Goal: Transaction & Acquisition: Purchase product/service

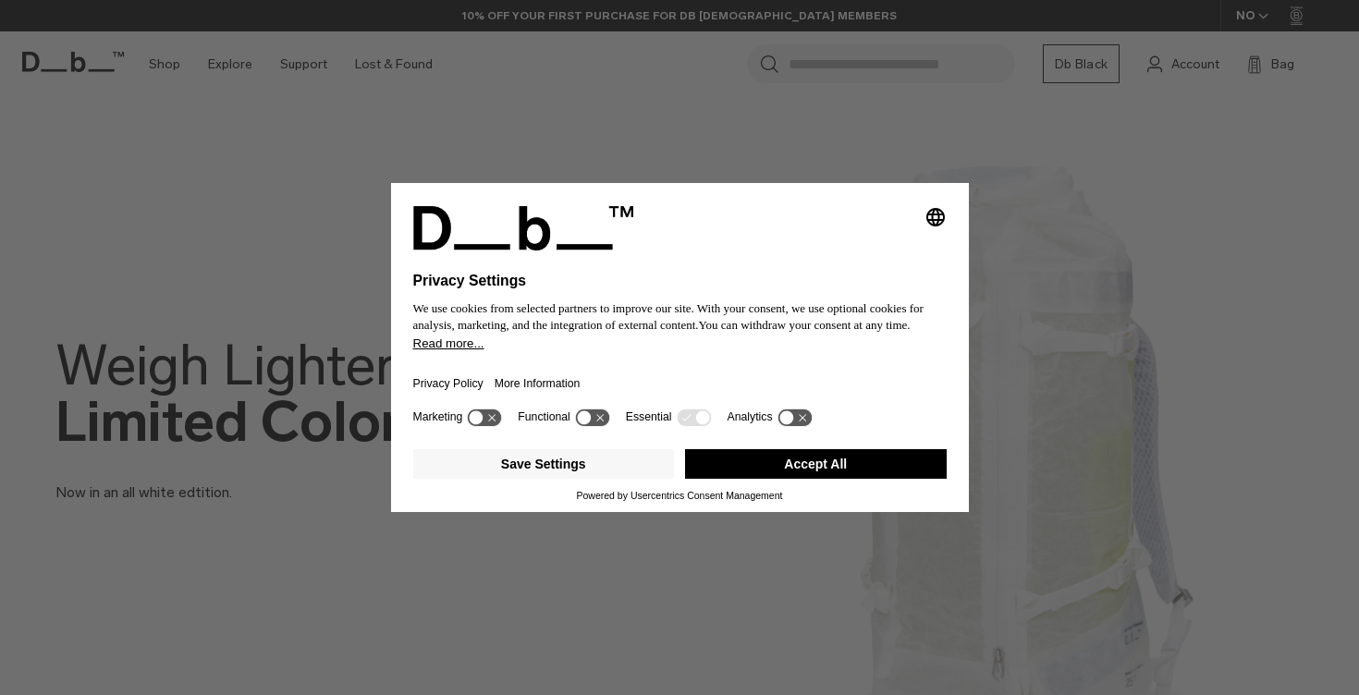
click at [805, 479] on button "Accept All" at bounding box center [816, 464] width 262 height 30
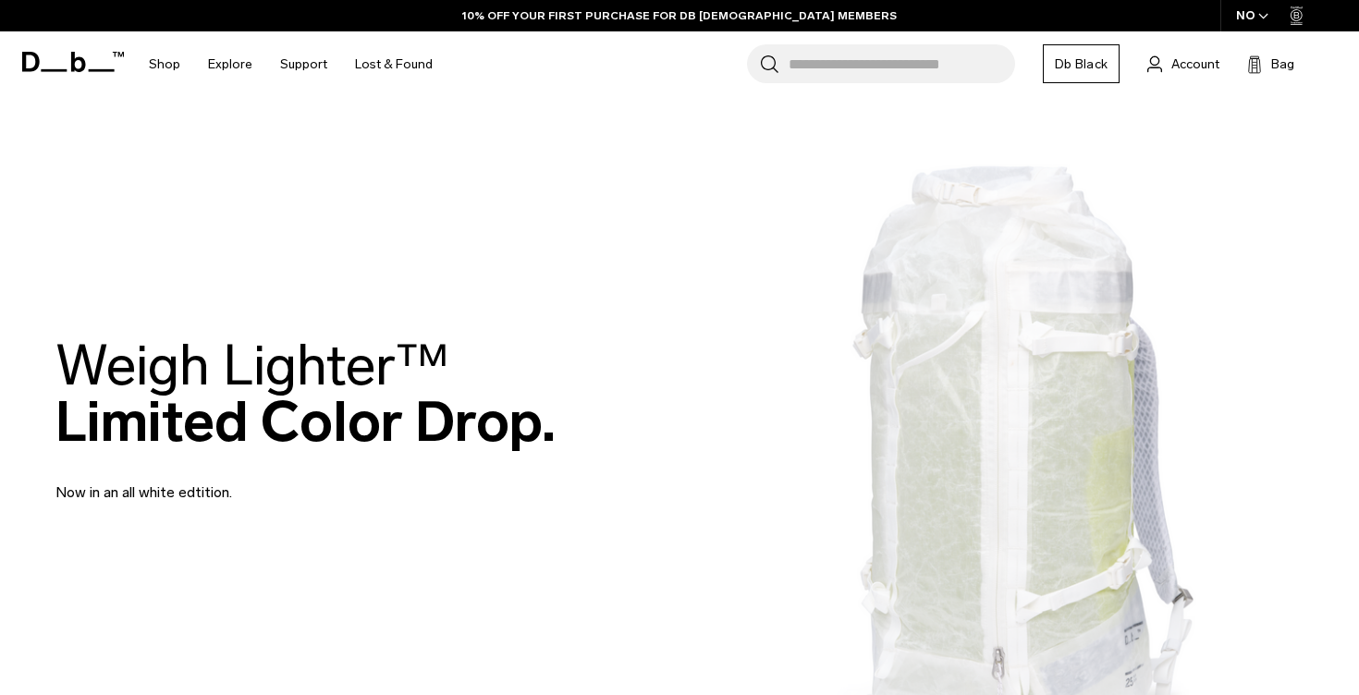
click at [849, 66] on input "Search for Bags, Luggage..." at bounding box center [901, 63] width 226 height 39
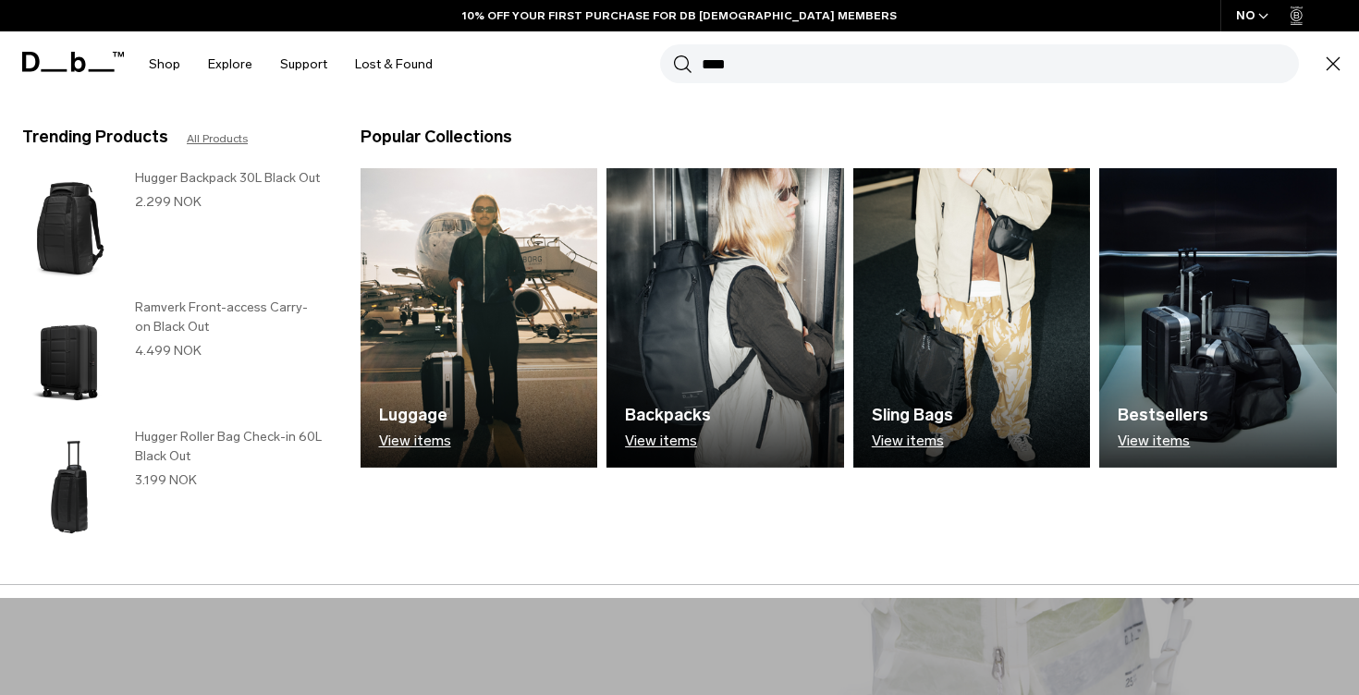
type input "****"
click at [682, 64] on button "Search" at bounding box center [682, 64] width 19 height 20
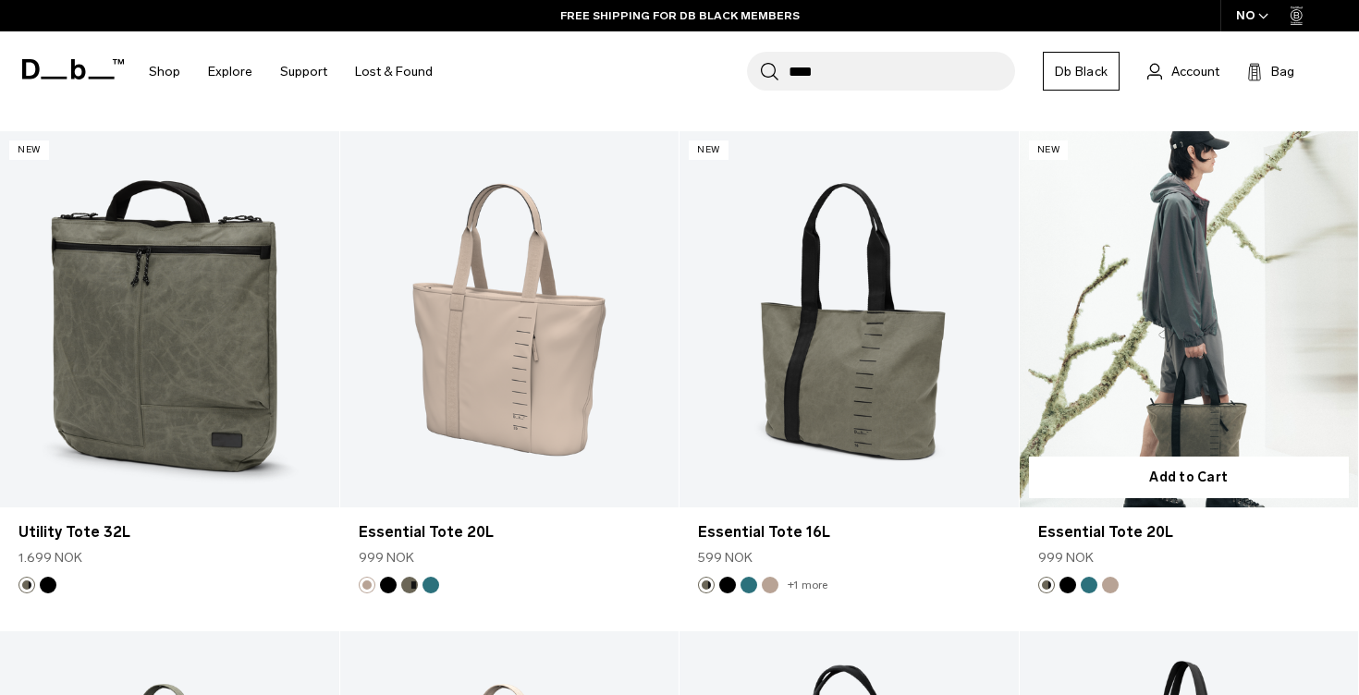
scroll to position [773, 0]
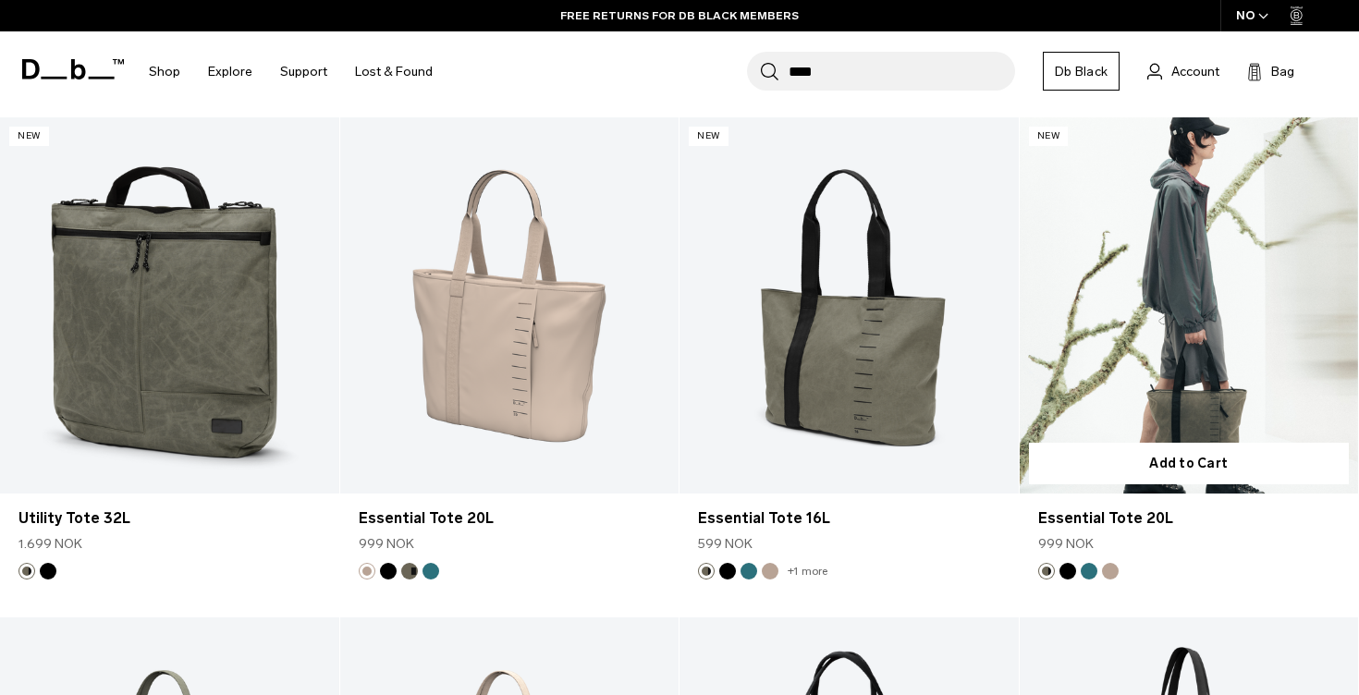
click at [1173, 325] on link "Essential Tote 20L" at bounding box center [1189, 305] width 339 height 376
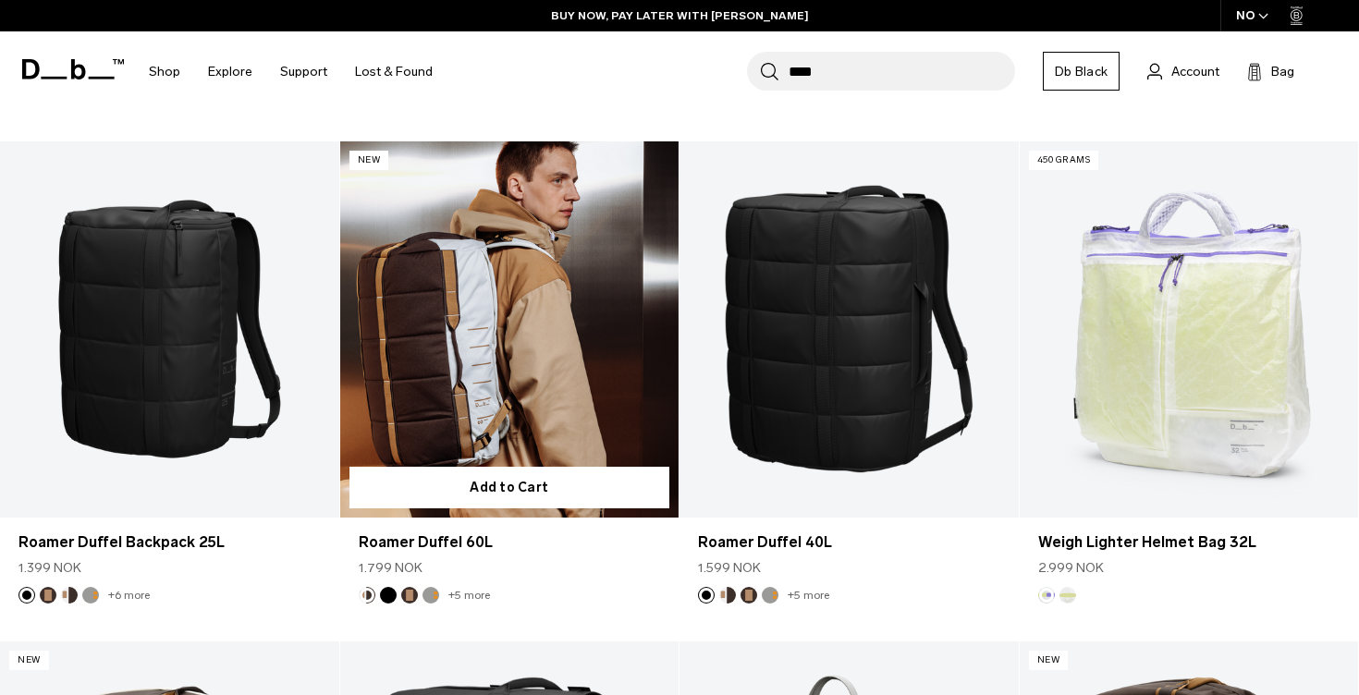
scroll to position [2792, 0]
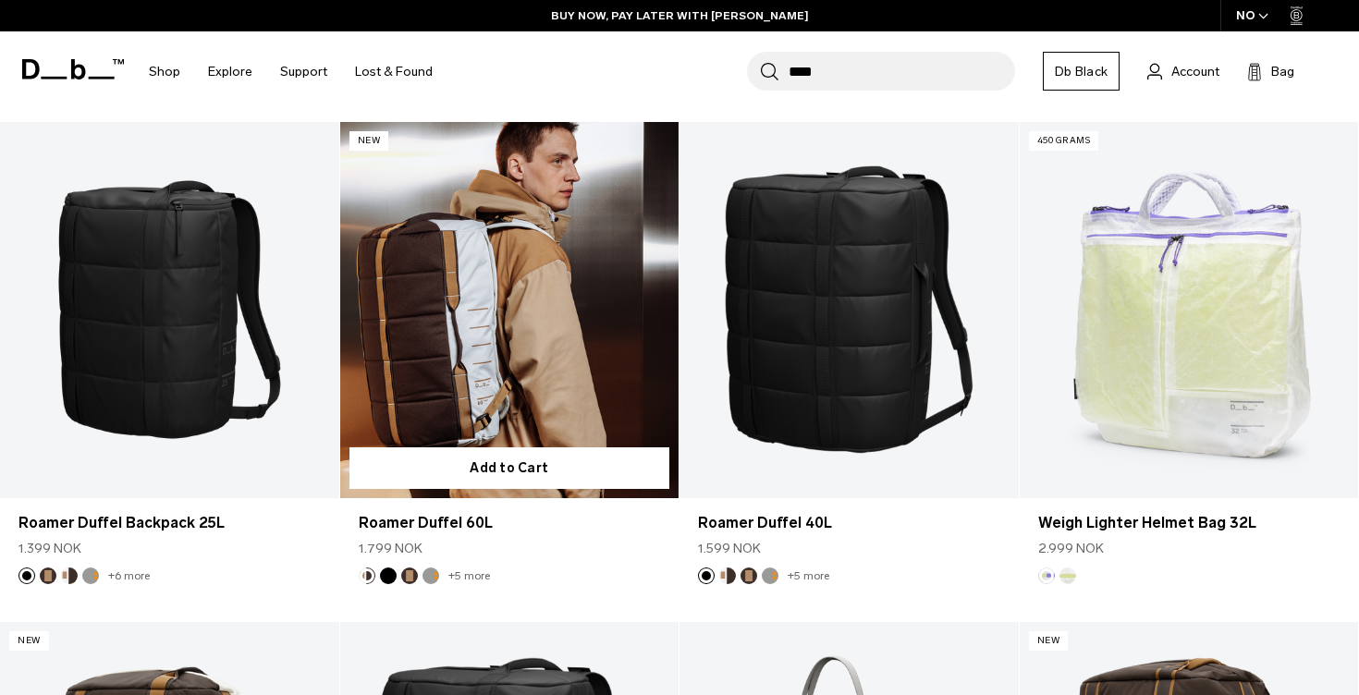
click at [525, 296] on link "Roamer Duffel 60L" at bounding box center [509, 310] width 339 height 376
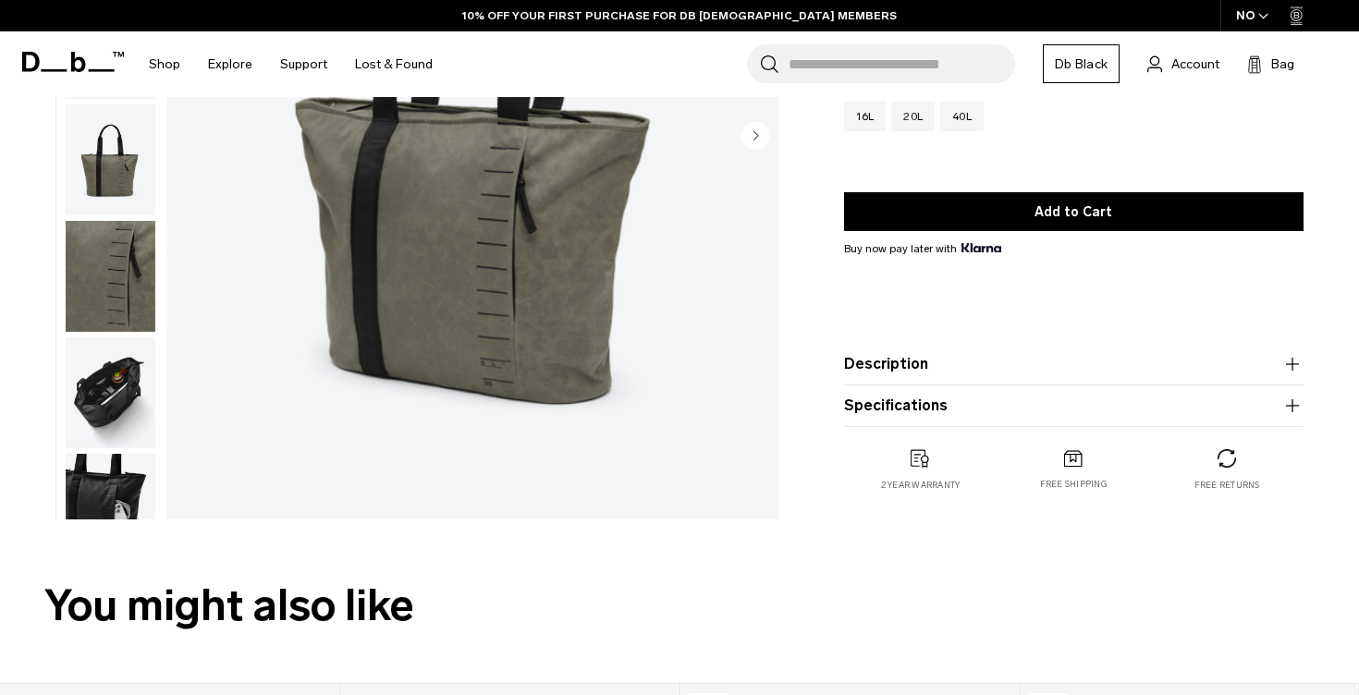
scroll to position [144, 0]
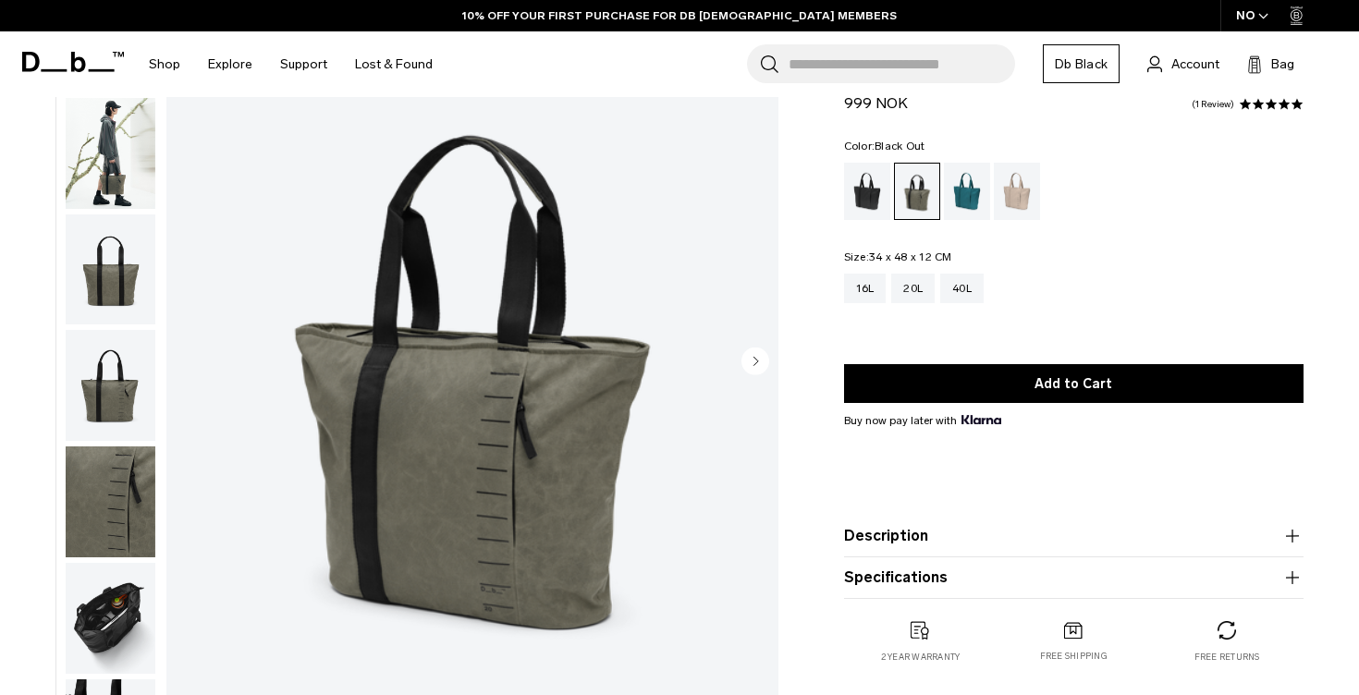
click at [869, 191] on div "Black Out" at bounding box center [867, 191] width 47 height 57
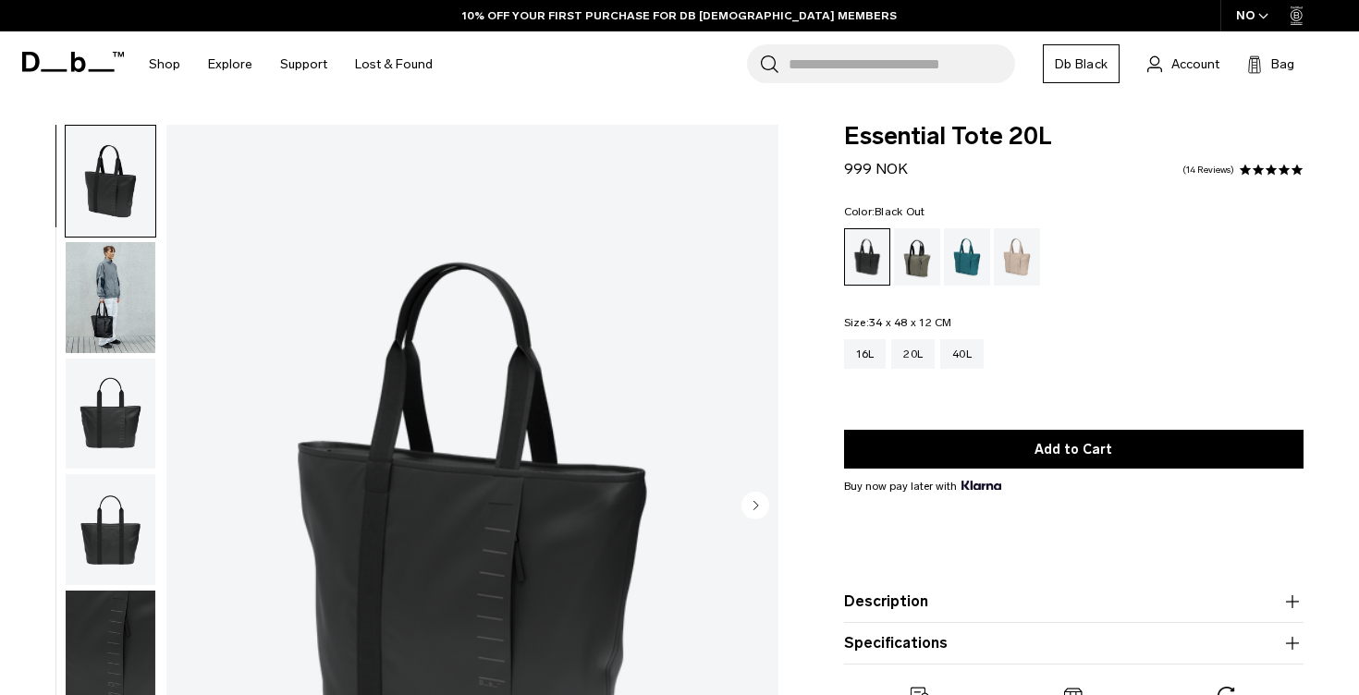
click at [111, 305] on img "button" at bounding box center [111, 297] width 90 height 111
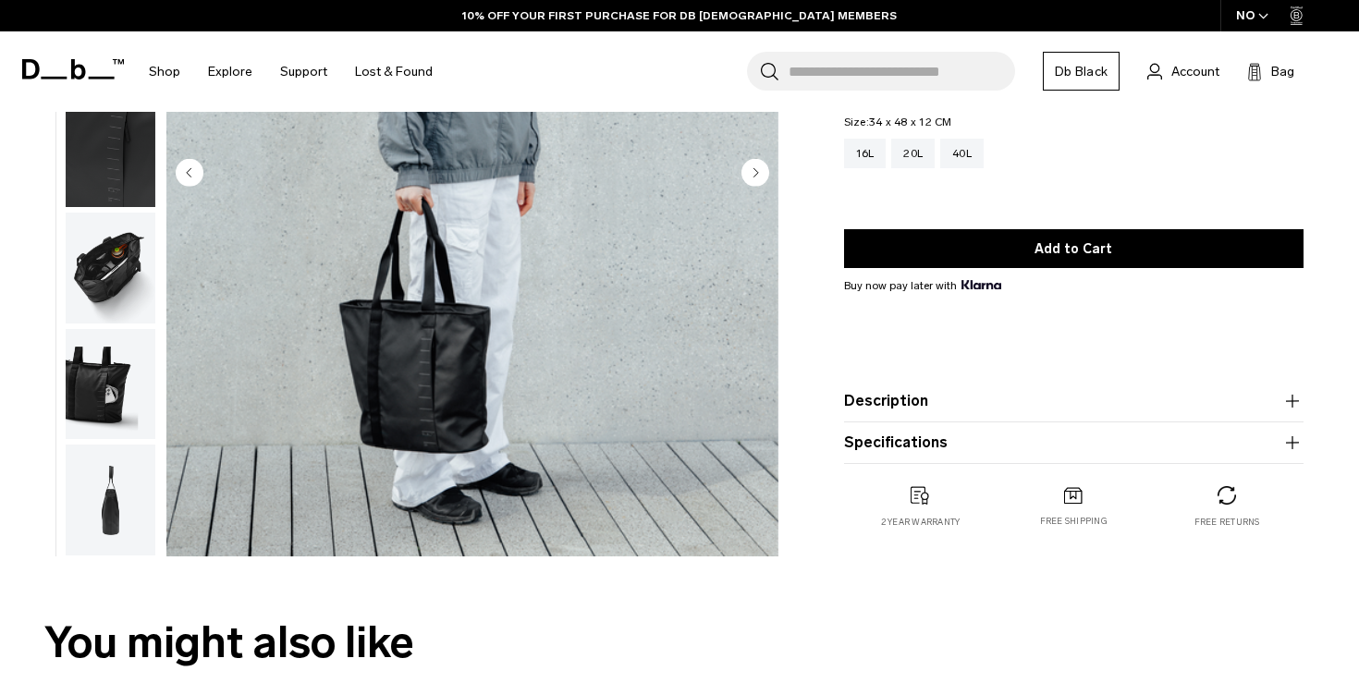
scroll to position [333, 0]
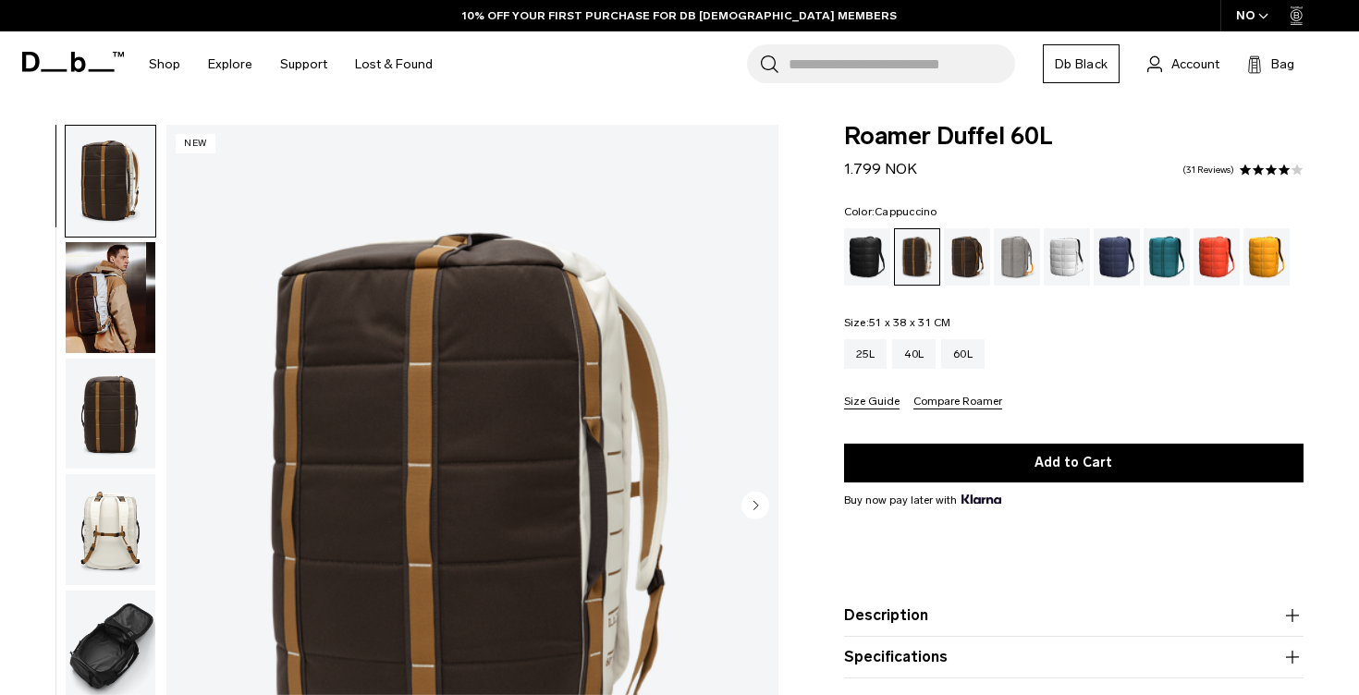
click at [141, 550] on img "button" at bounding box center [111, 529] width 90 height 111
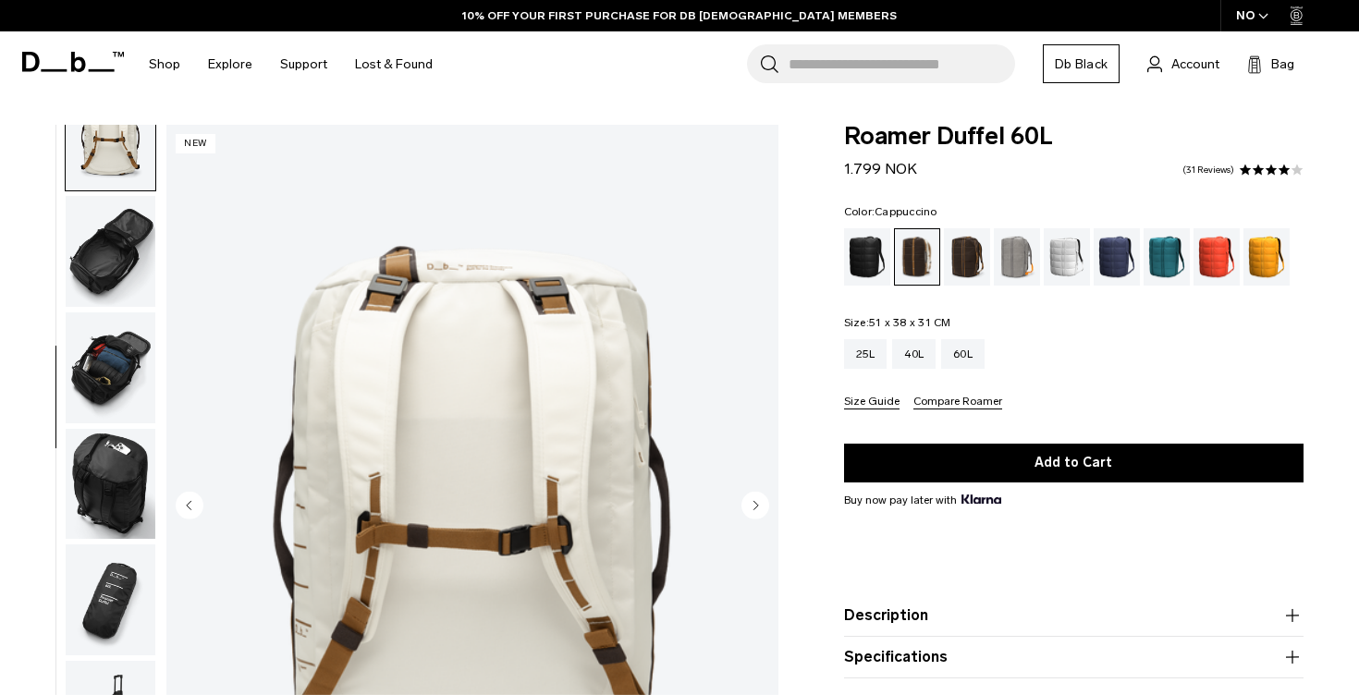
scroll to position [408, 0]
click at [128, 611] on img "button" at bounding box center [111, 599] width 90 height 111
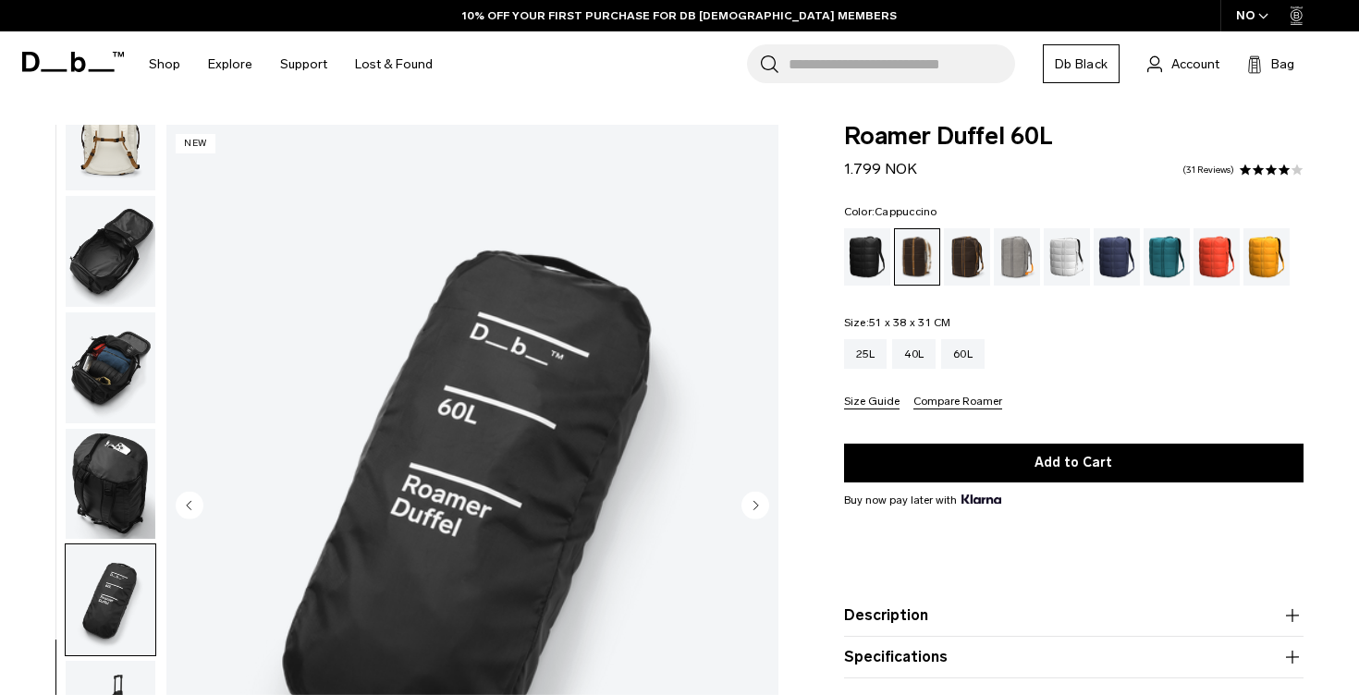
click at [105, 487] on img "button" at bounding box center [111, 484] width 90 height 111
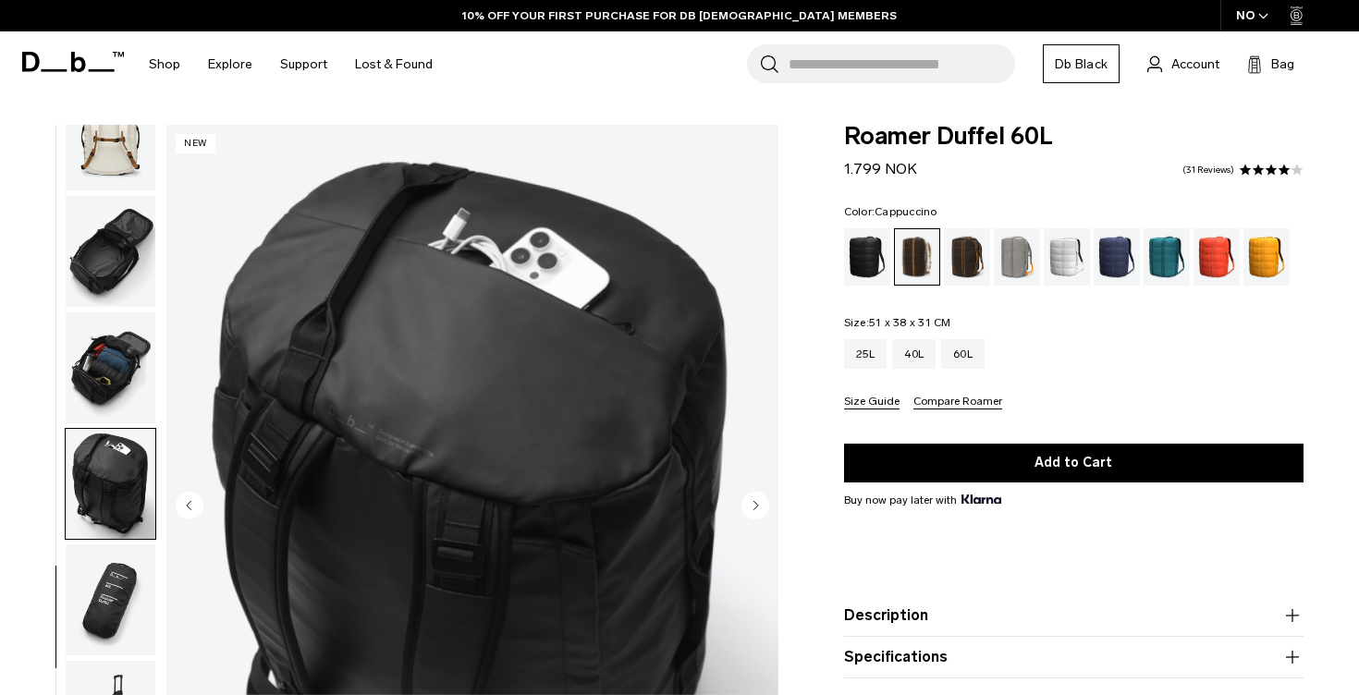
click at [98, 316] on img "button" at bounding box center [111, 367] width 90 height 111
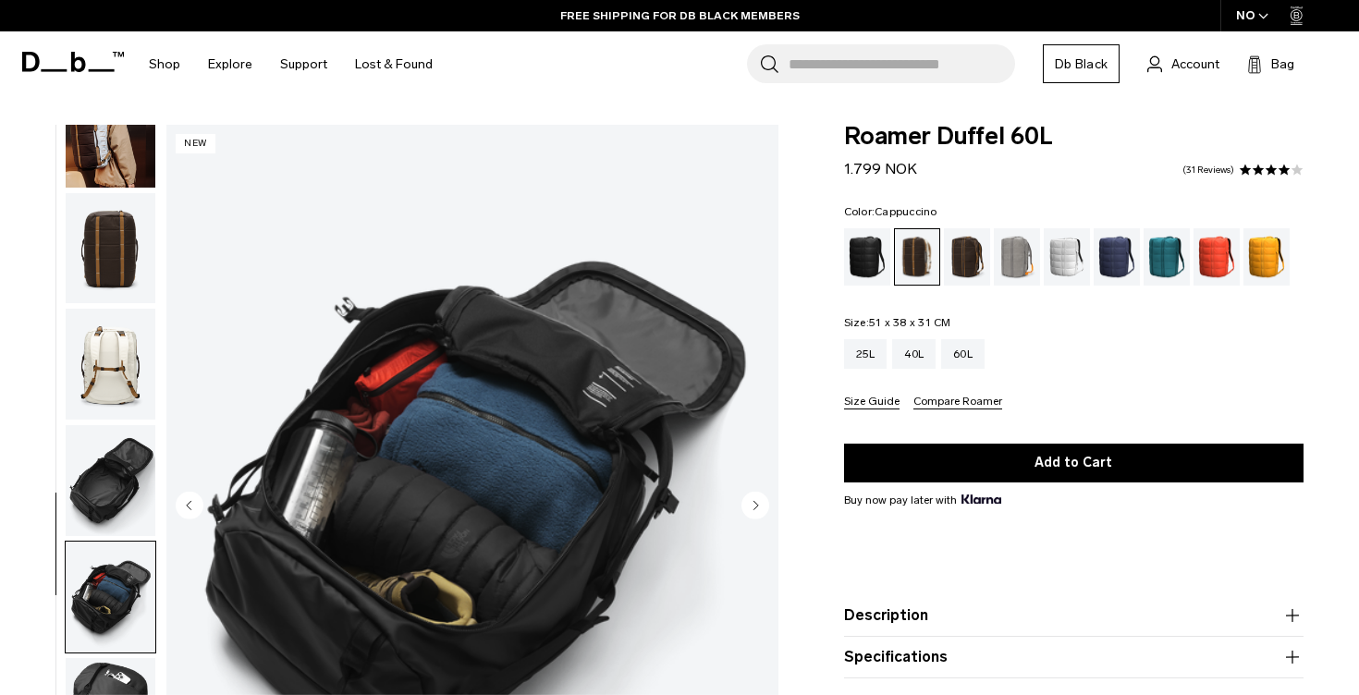
click at [110, 251] on img "button" at bounding box center [111, 248] width 90 height 111
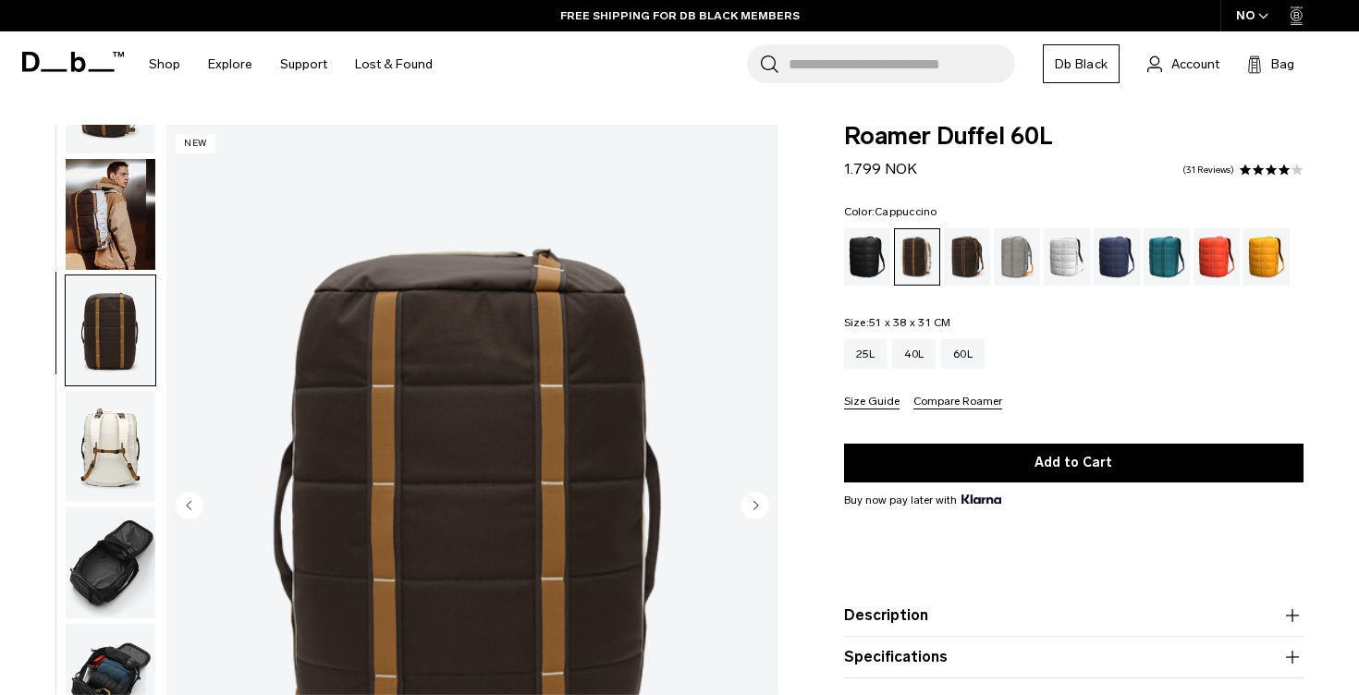
click at [114, 250] on img "button" at bounding box center [111, 214] width 90 height 111
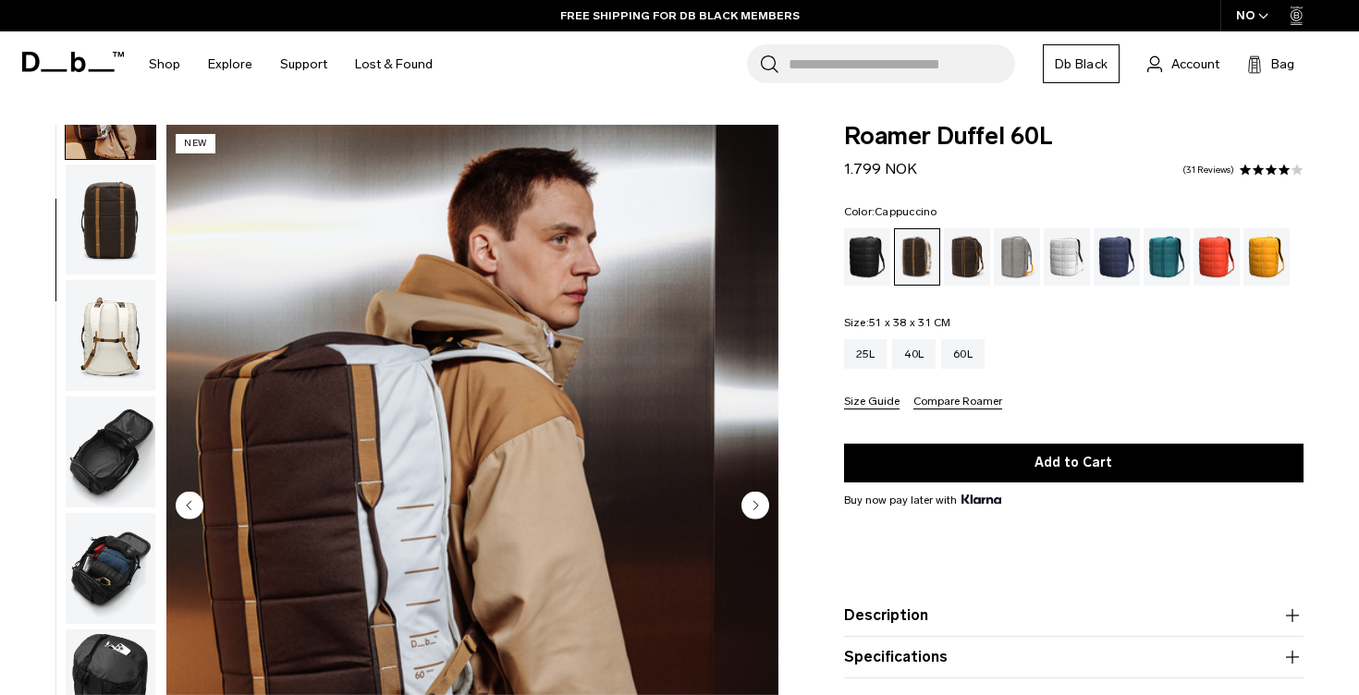
scroll to position [196, 0]
click at [871, 251] on div "Black Out" at bounding box center [867, 256] width 47 height 57
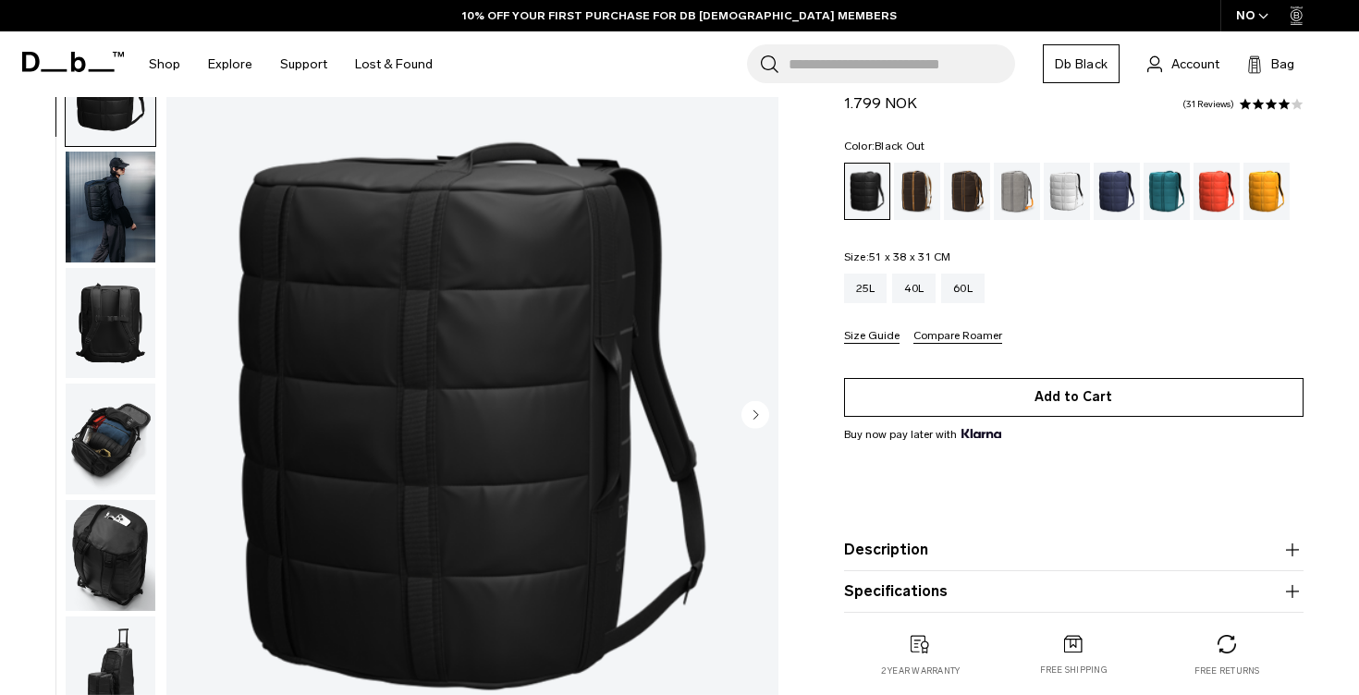
scroll to position [91, 0]
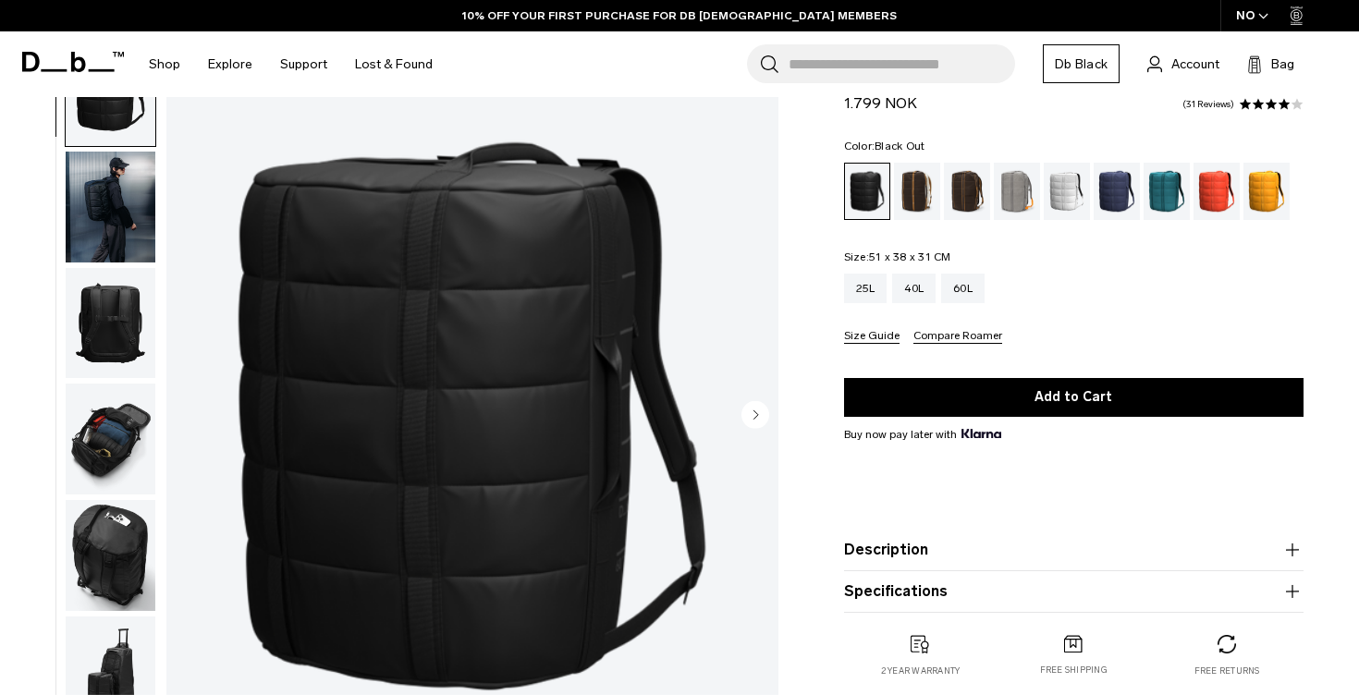
click at [76, 189] on img "button" at bounding box center [111, 207] width 90 height 111
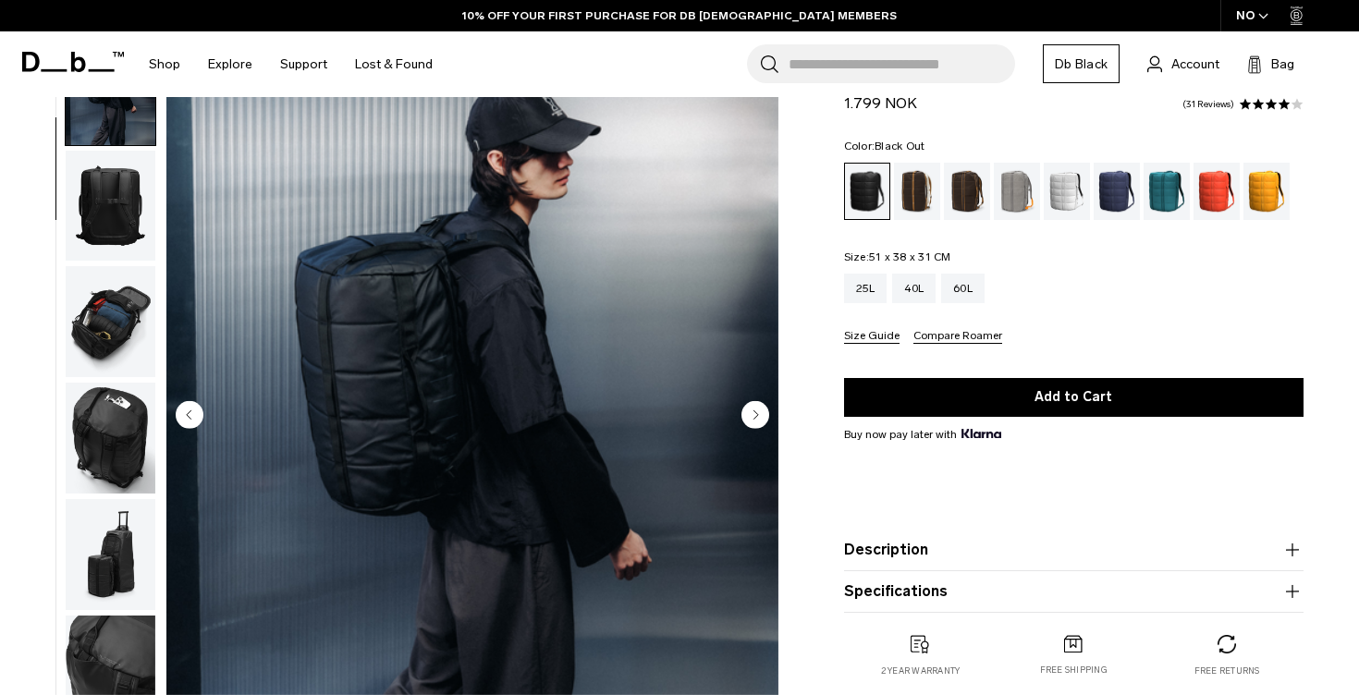
click at [92, 230] on img "button" at bounding box center [111, 206] width 90 height 111
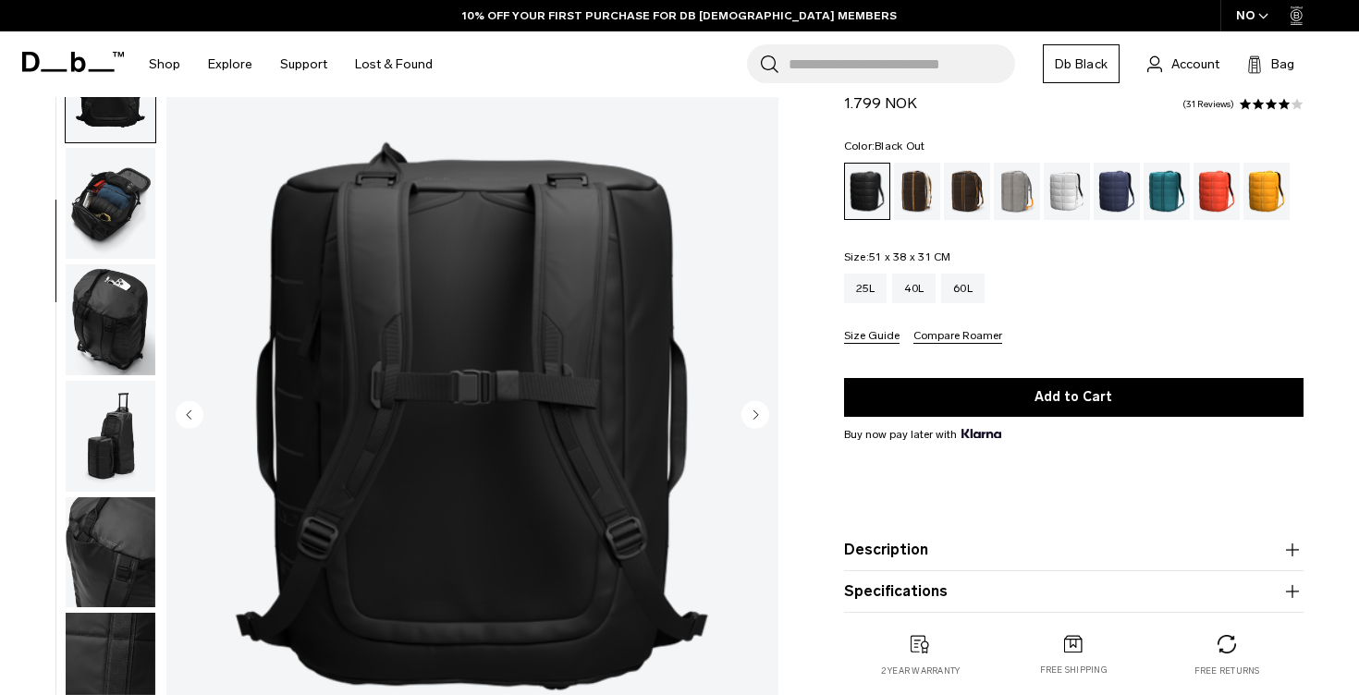
click at [105, 299] on img "button" at bounding box center [111, 319] width 90 height 111
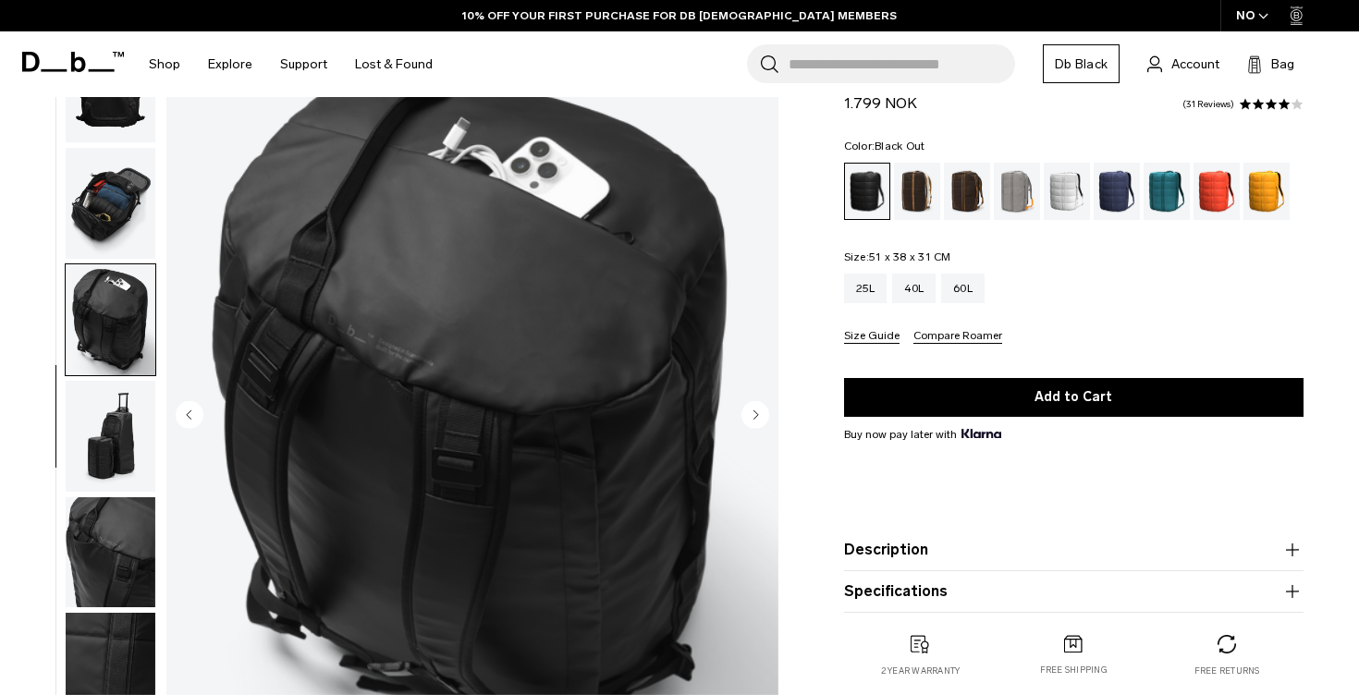
scroll to position [290, 0]
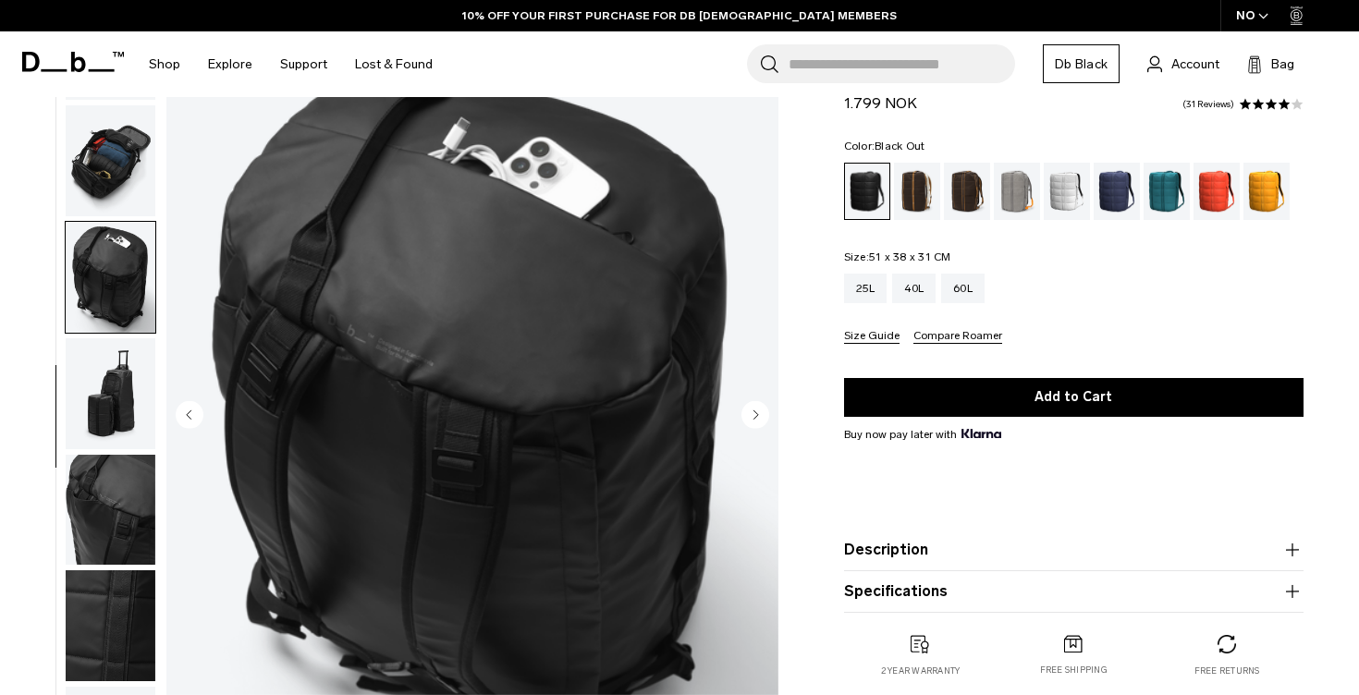
click at [117, 406] on img "button" at bounding box center [111, 393] width 90 height 111
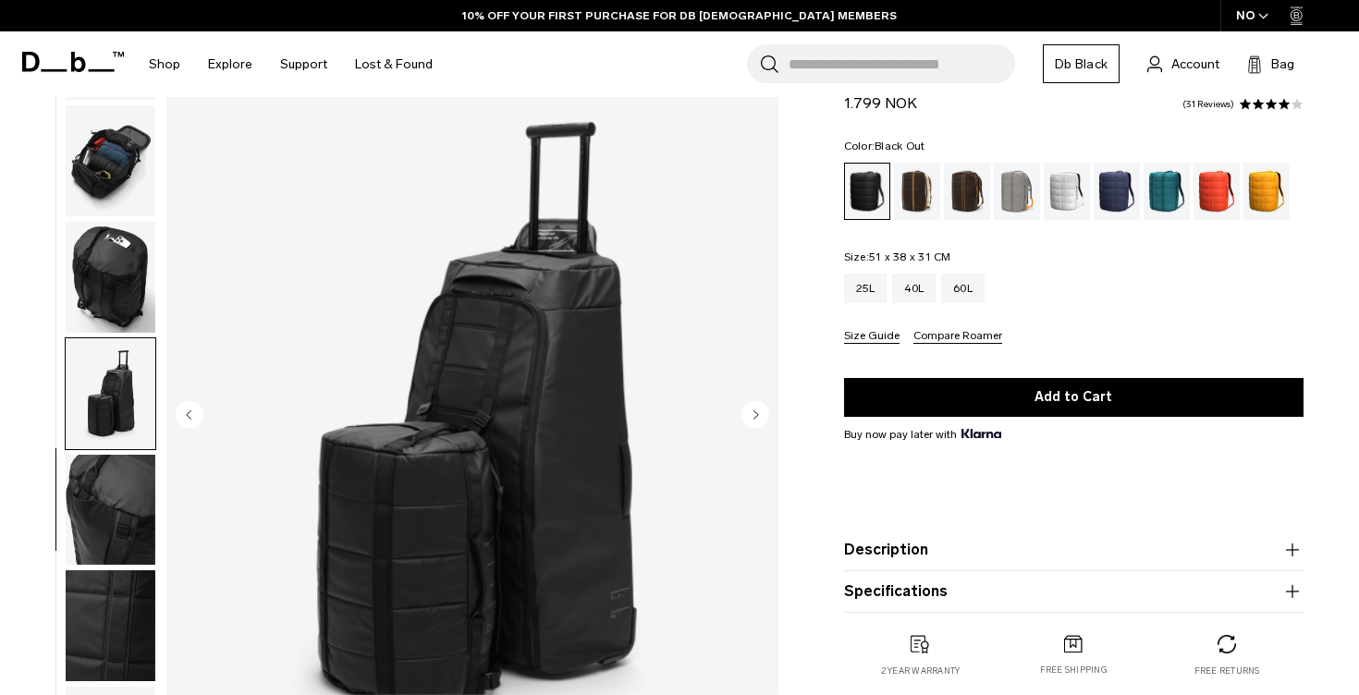
click at [121, 505] on img "button" at bounding box center [111, 510] width 90 height 111
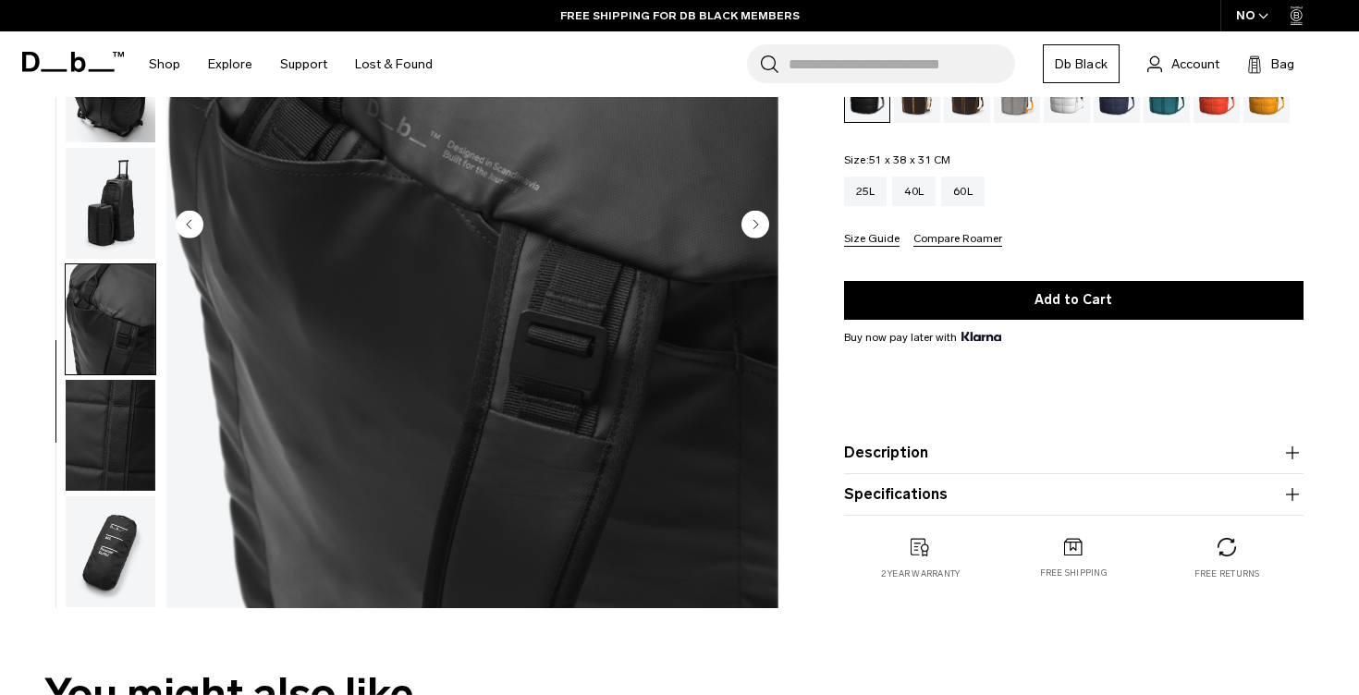
scroll to position [116, 0]
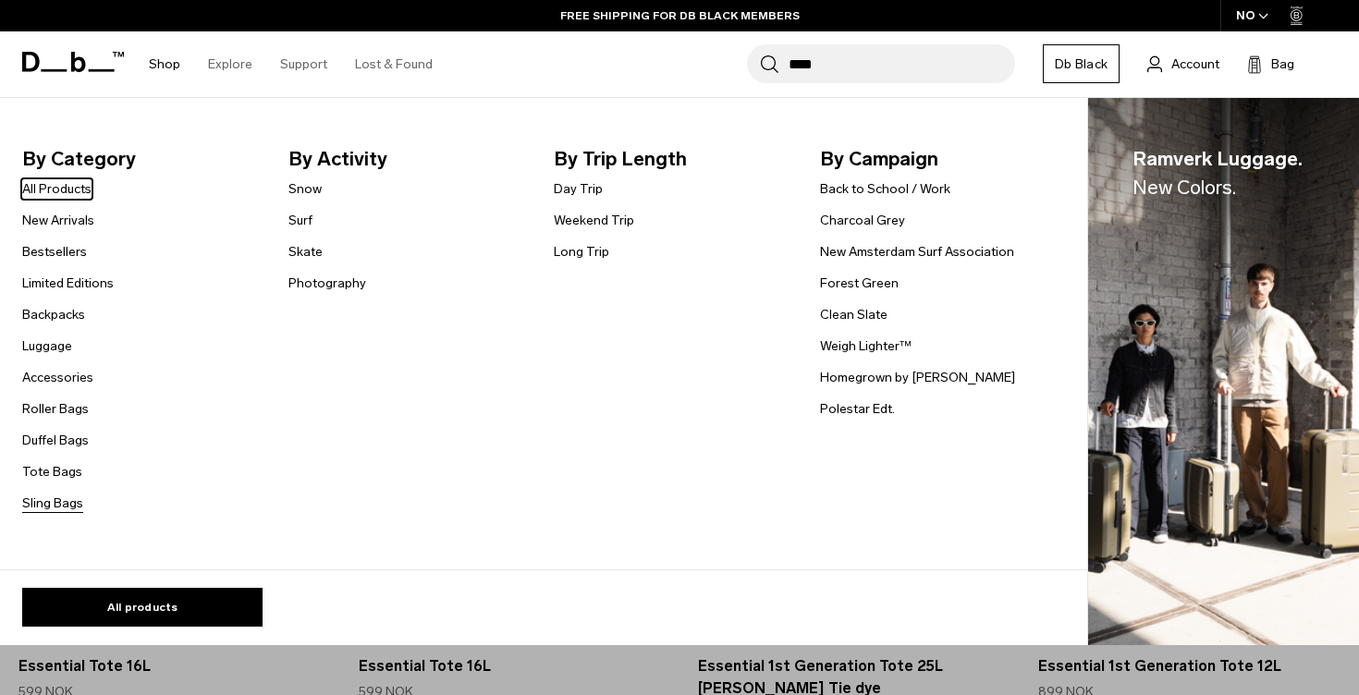
click at [67, 501] on link "Sling Bags" at bounding box center [52, 503] width 61 height 19
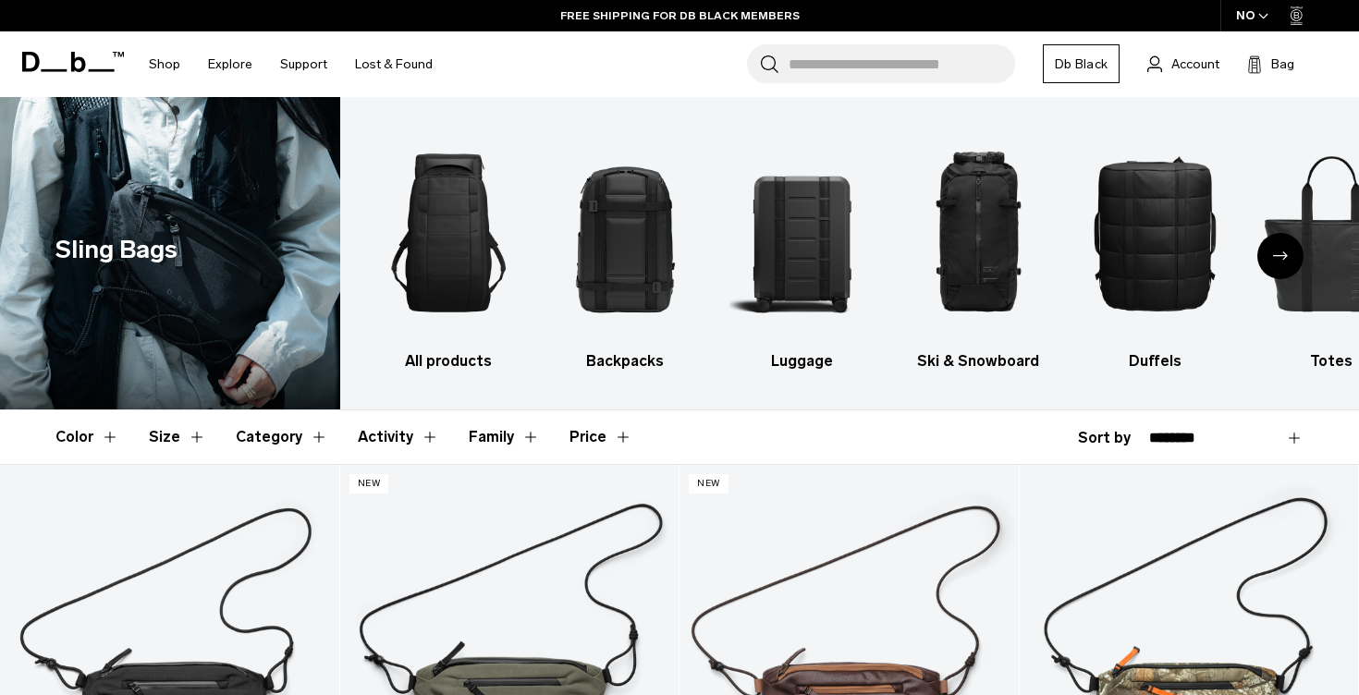
click at [1288, 252] on div "Next slide" at bounding box center [1280, 256] width 46 height 46
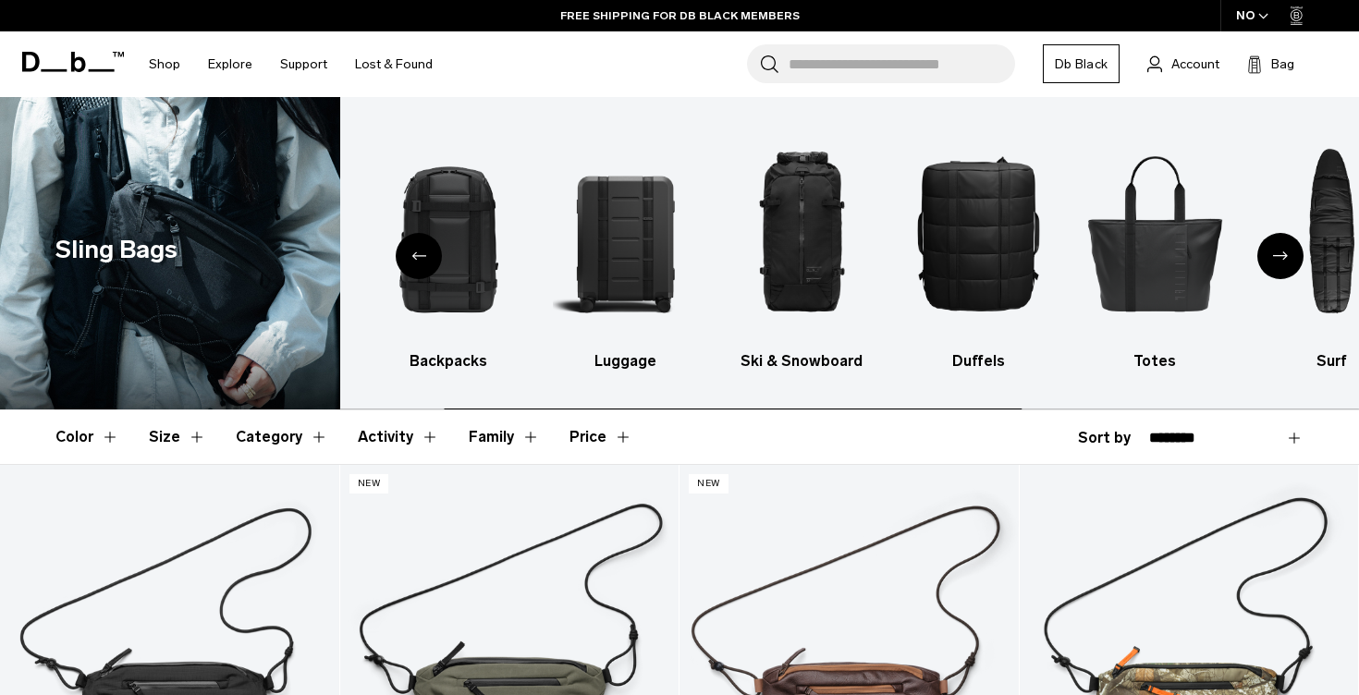
click at [1288, 252] on div "Next slide" at bounding box center [1280, 256] width 46 height 46
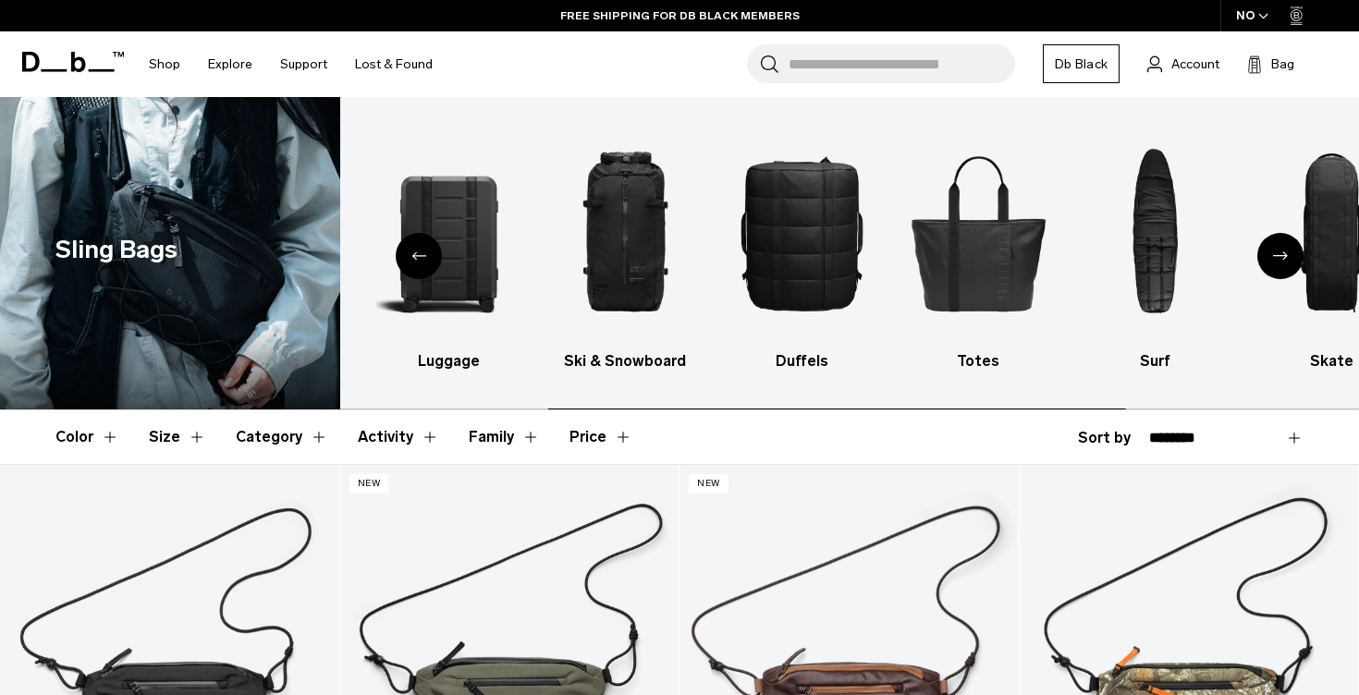
click at [1288, 252] on div "Next slide" at bounding box center [1280, 256] width 46 height 46
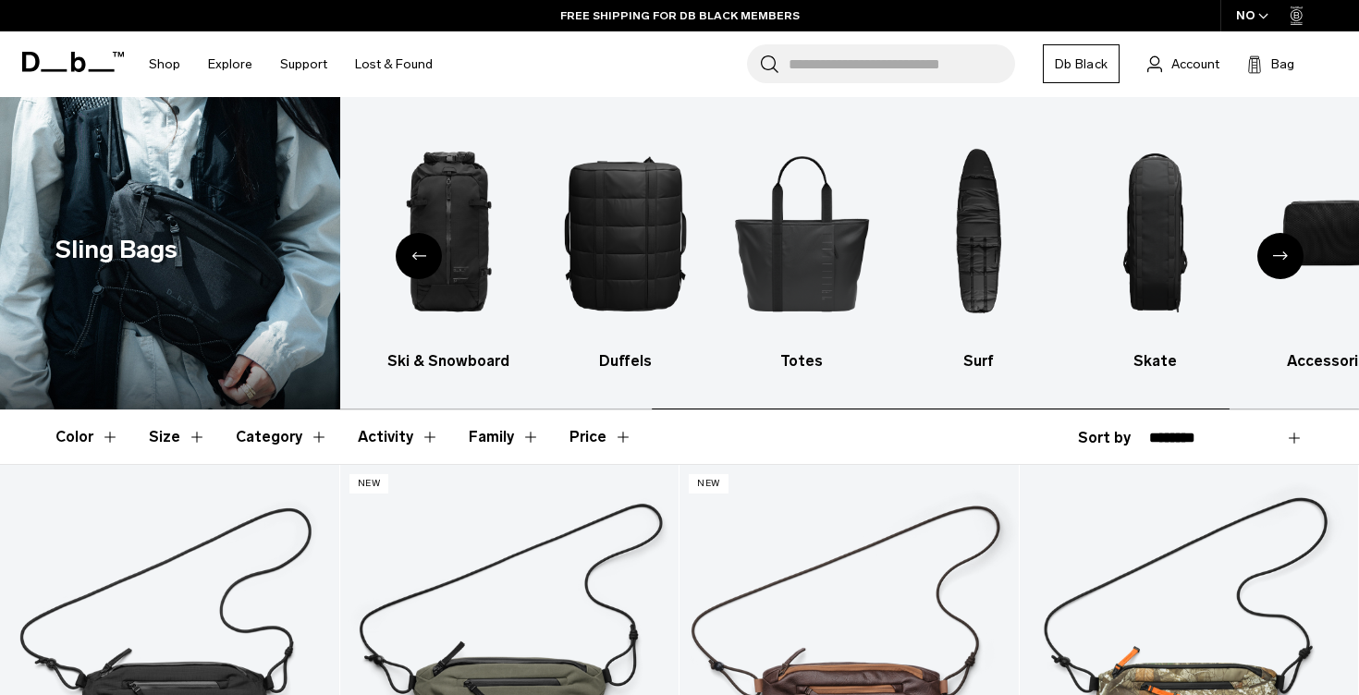
click at [1288, 252] on div "Next slide" at bounding box center [1280, 256] width 46 height 46
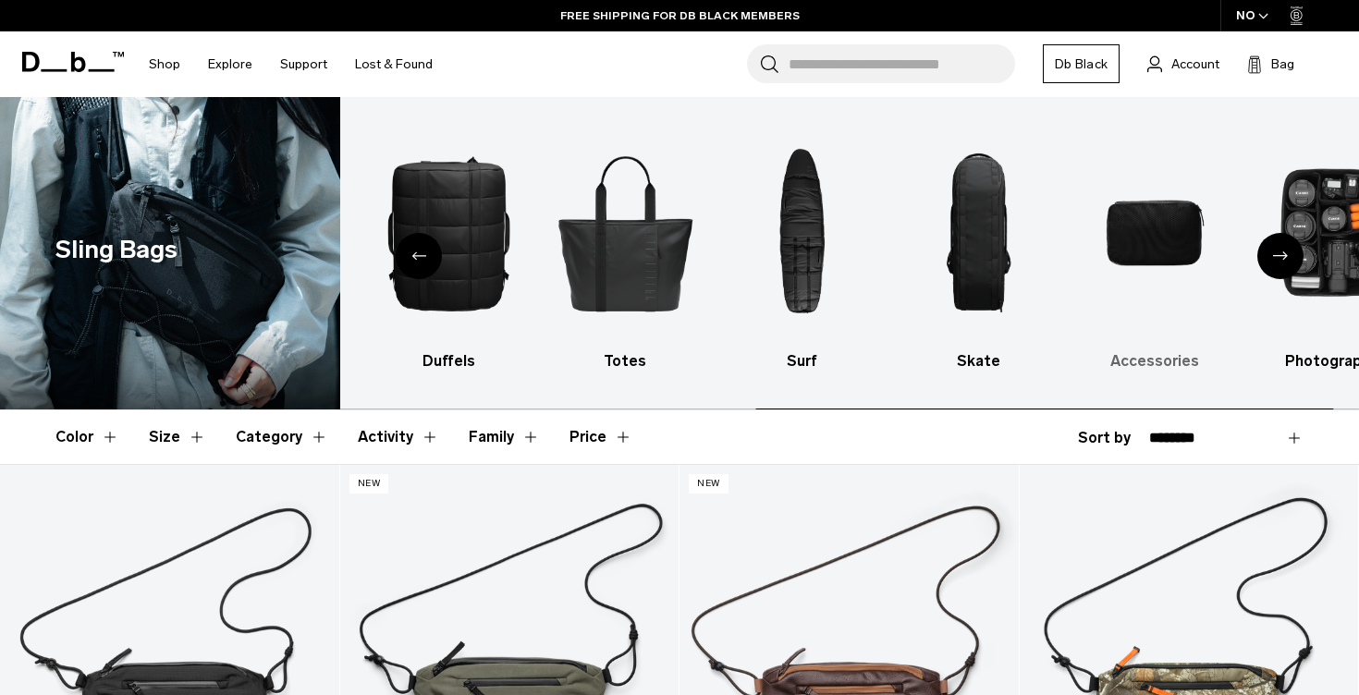
click at [1191, 219] on img "9 / 10" at bounding box center [1154, 233] width 144 height 216
click at [1157, 212] on img "9 / 10" at bounding box center [1154, 233] width 144 height 216
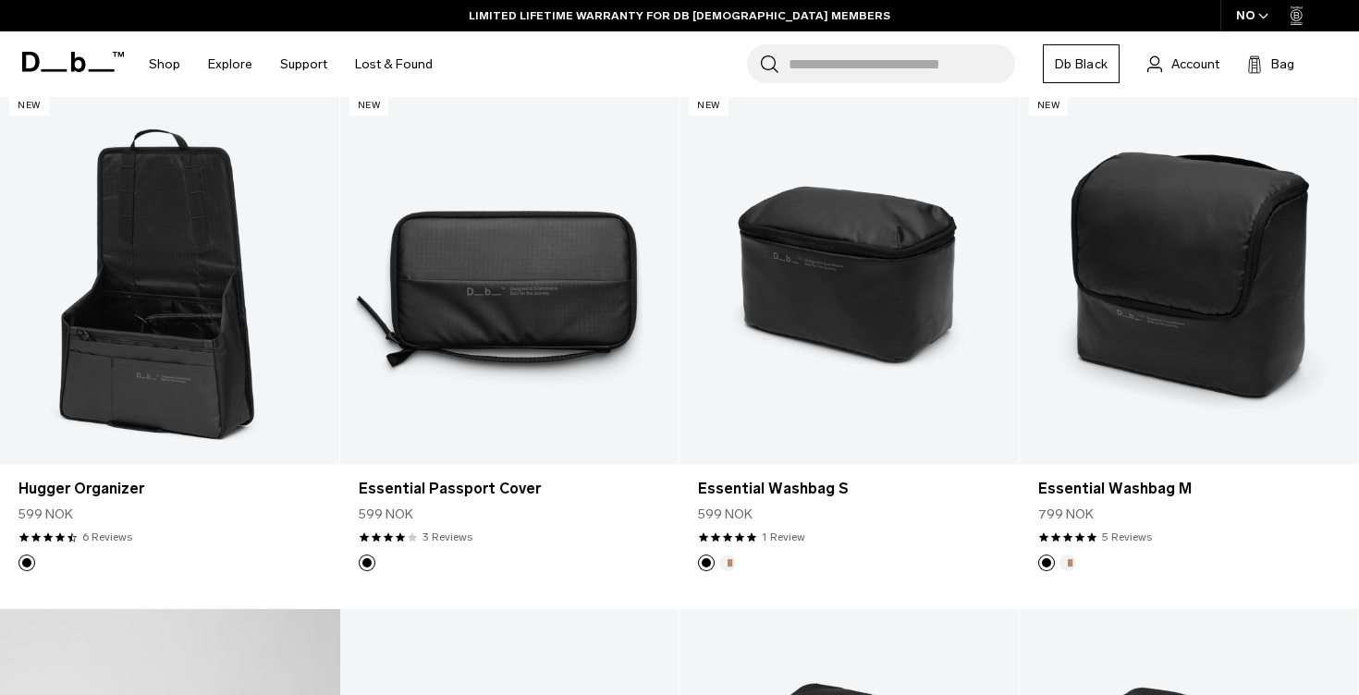
scroll to position [332, 0]
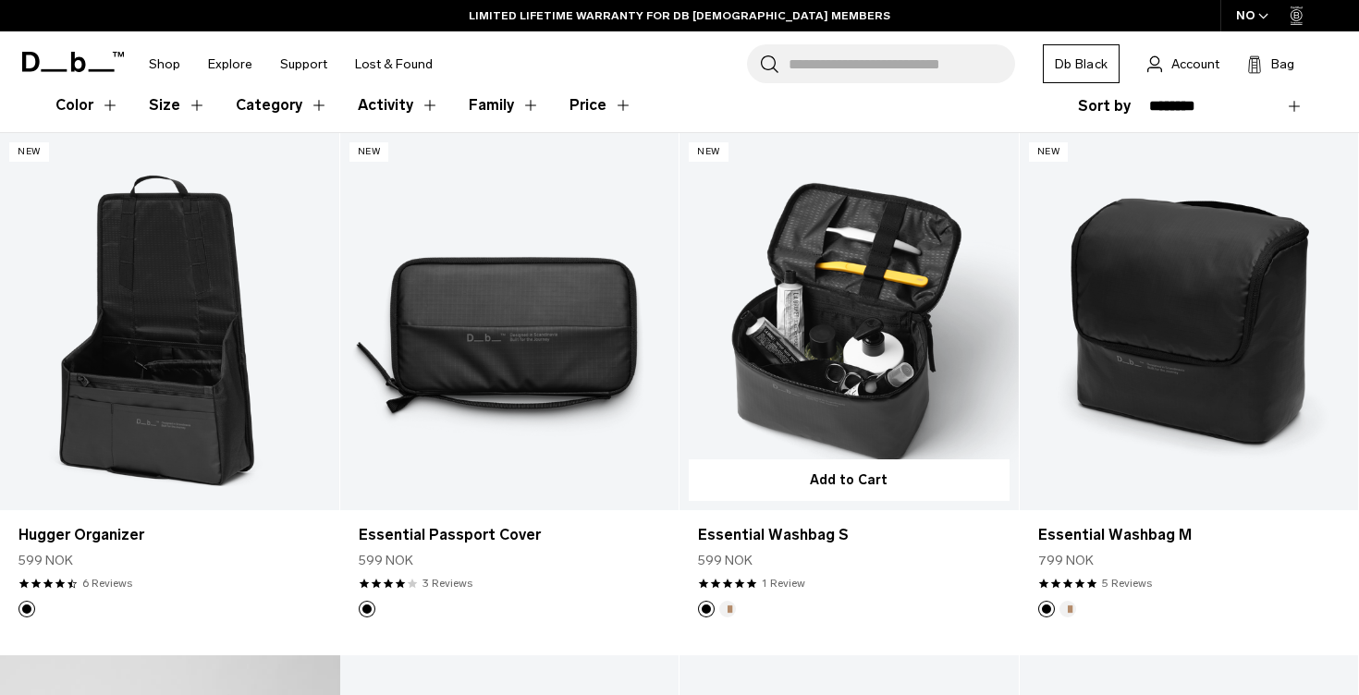
click at [872, 353] on link "Essential Washbag S" at bounding box center [848, 321] width 339 height 376
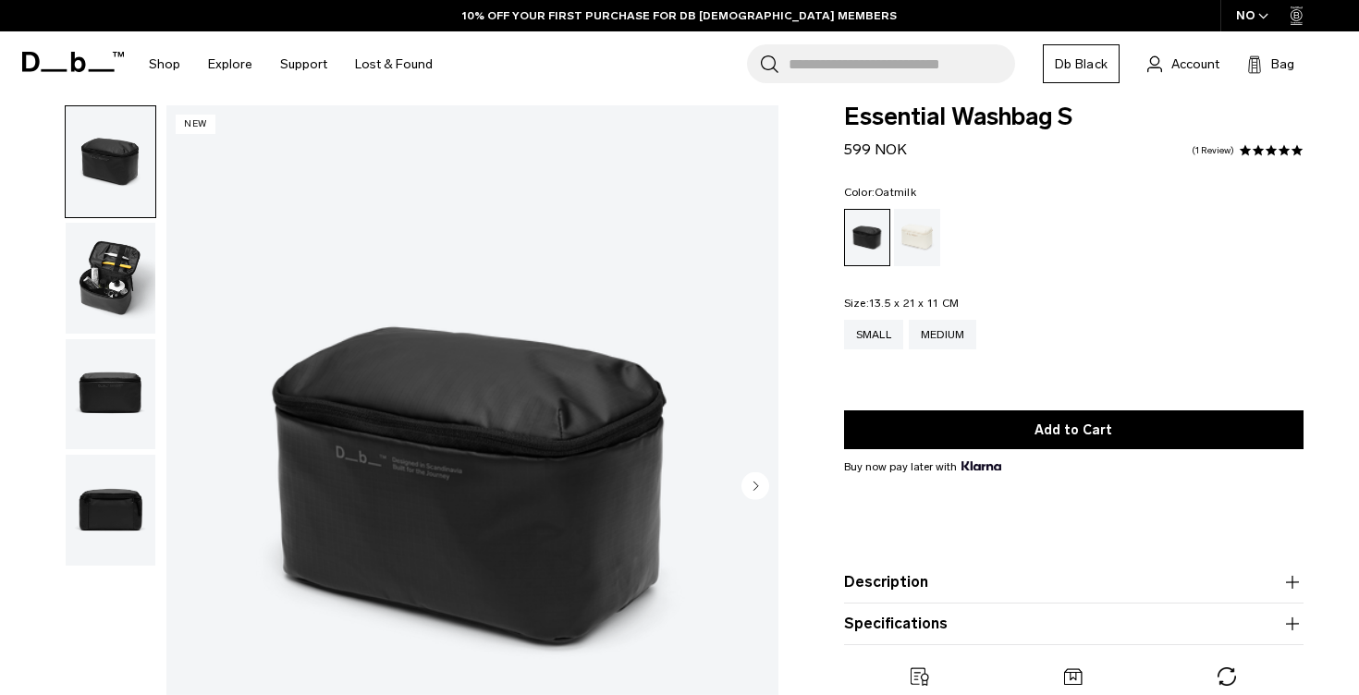
click at [930, 244] on div "Oatmilk" at bounding box center [917, 237] width 47 height 57
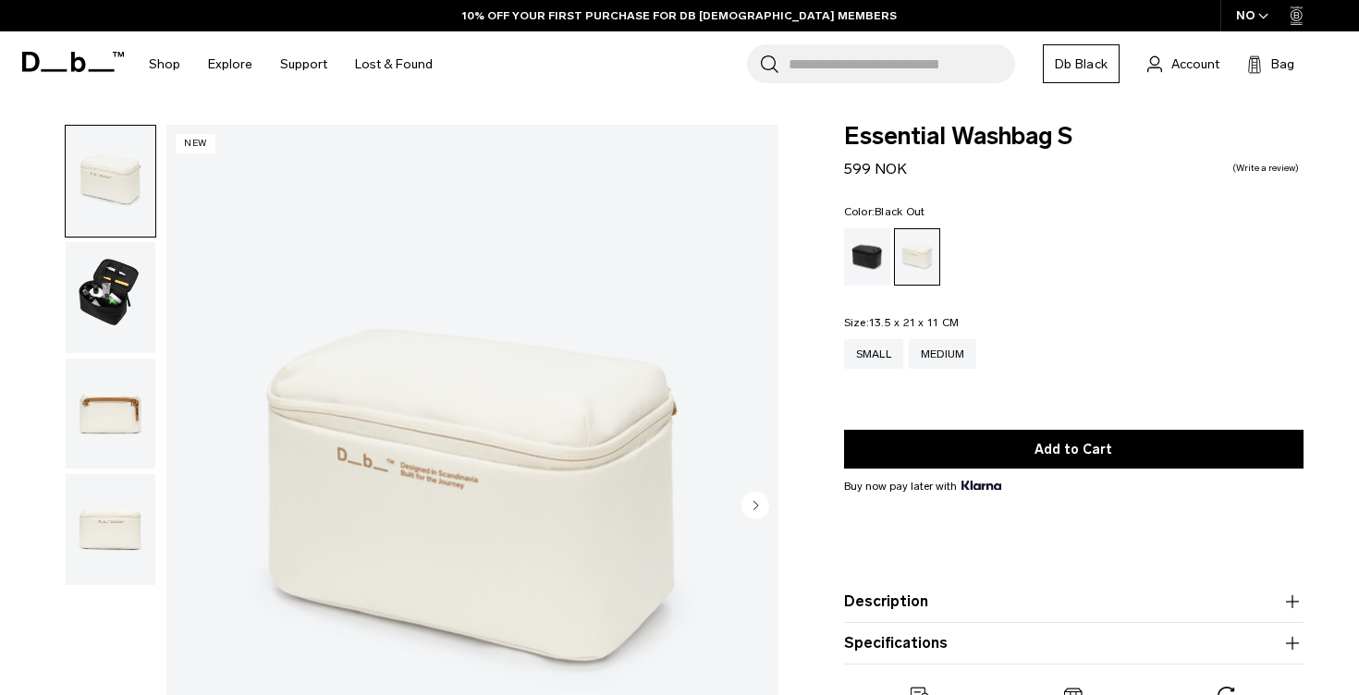
click at [867, 261] on div "Black Out" at bounding box center [867, 256] width 47 height 57
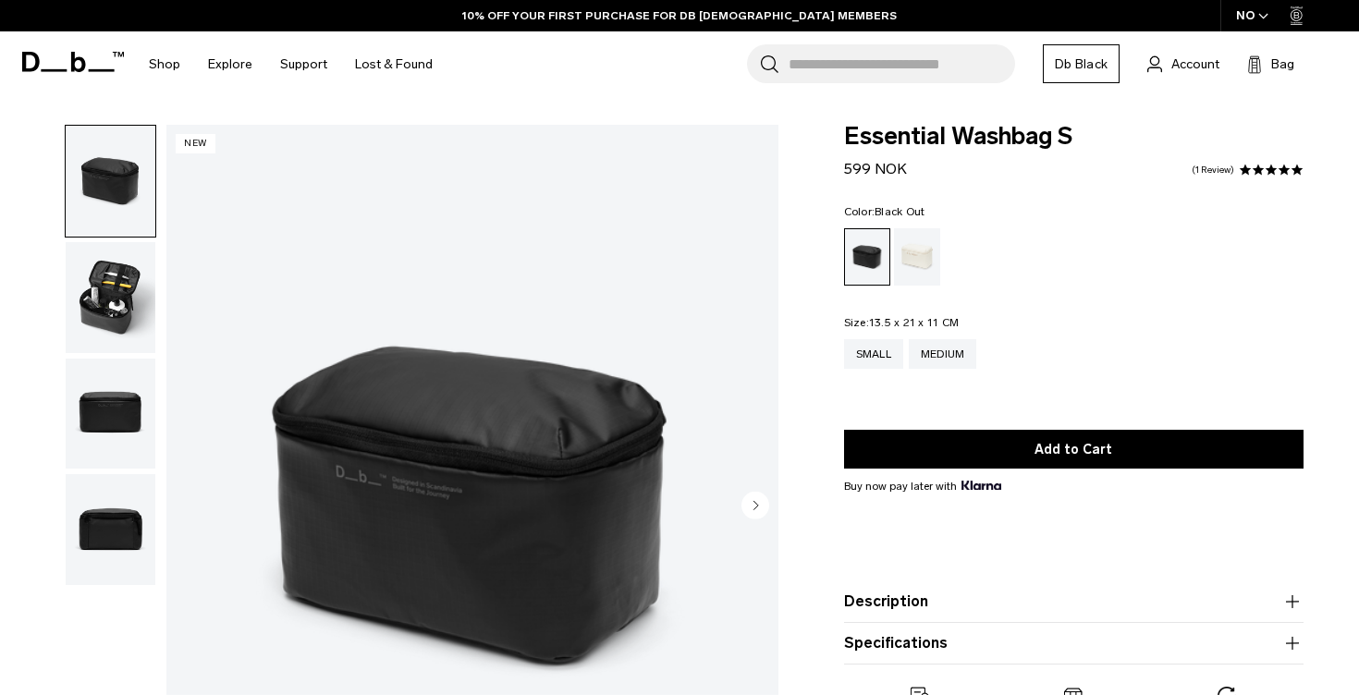
click at [101, 292] on img "button" at bounding box center [111, 297] width 90 height 111
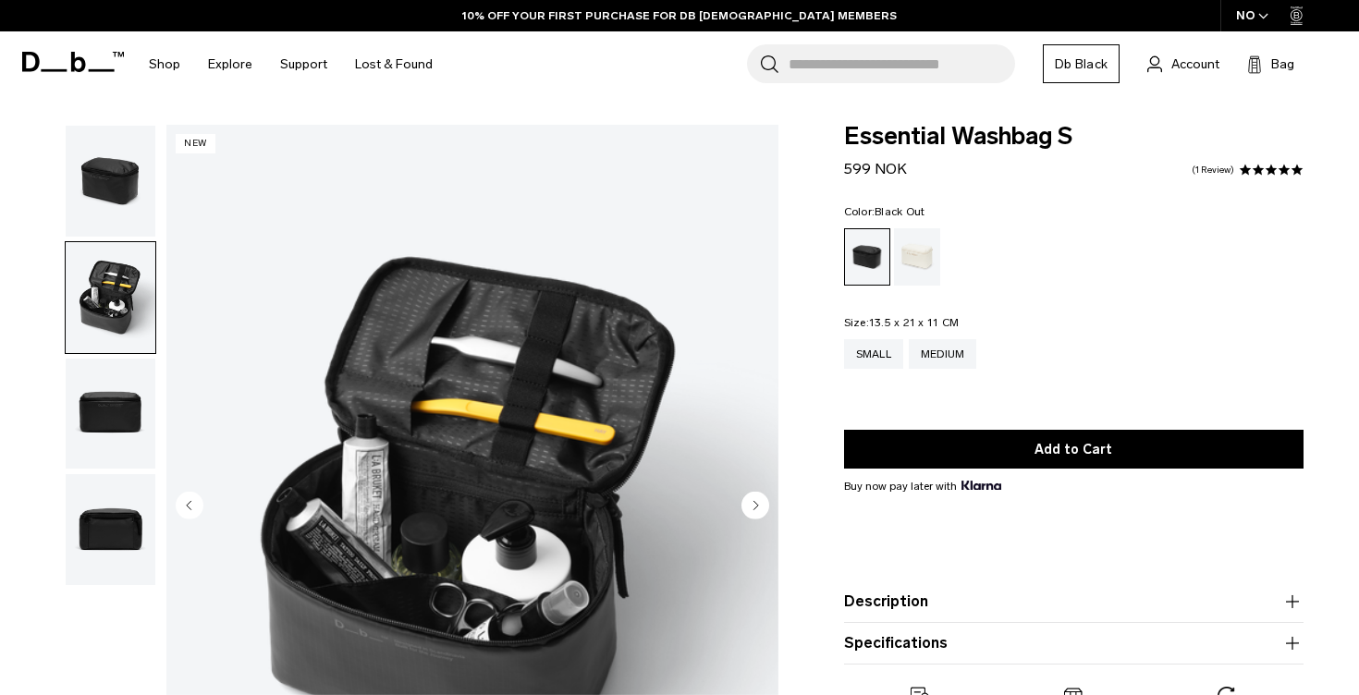
click at [123, 422] on img "button" at bounding box center [111, 414] width 90 height 111
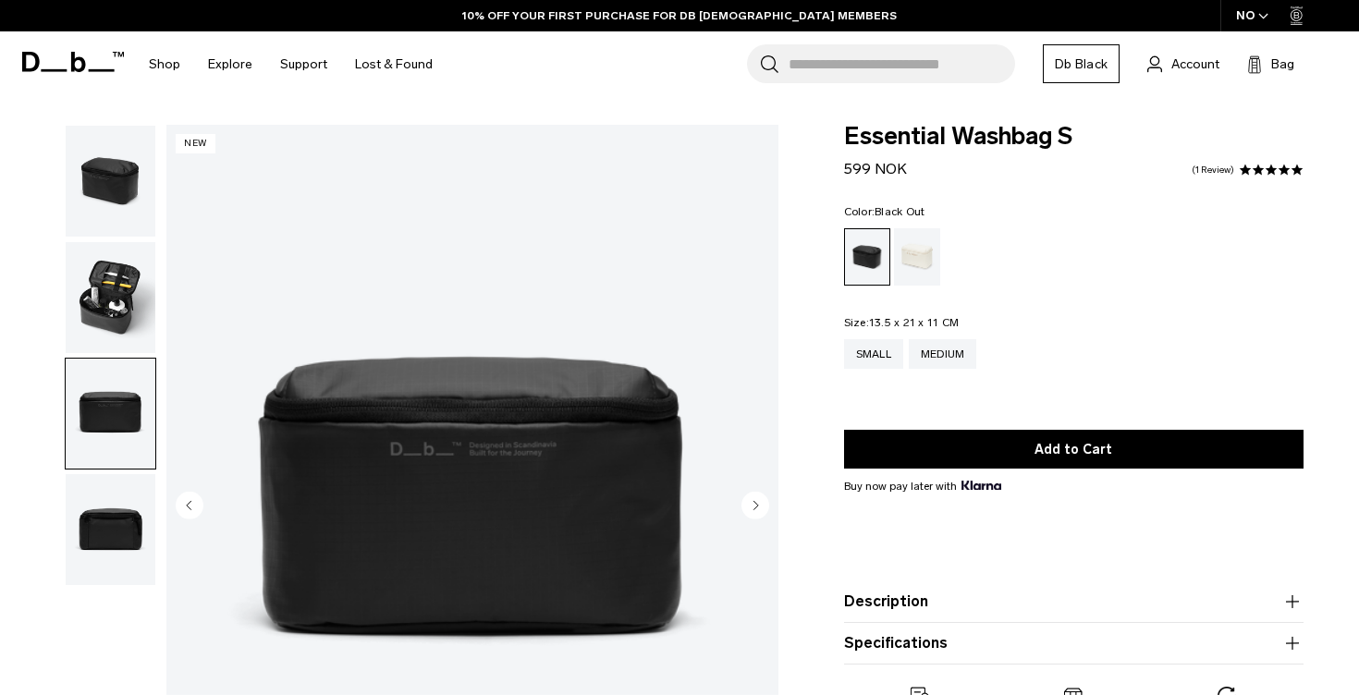
click at [144, 528] on img "button" at bounding box center [111, 529] width 90 height 111
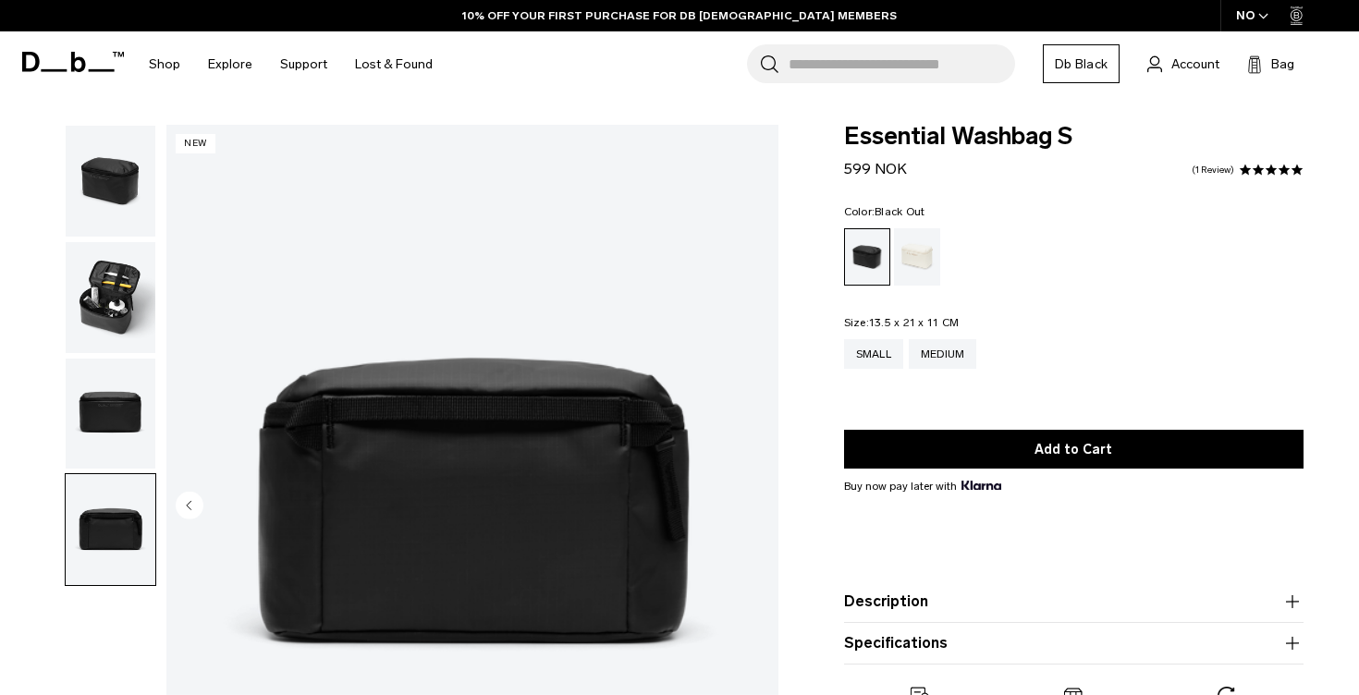
click at [129, 433] on img "button" at bounding box center [111, 414] width 90 height 111
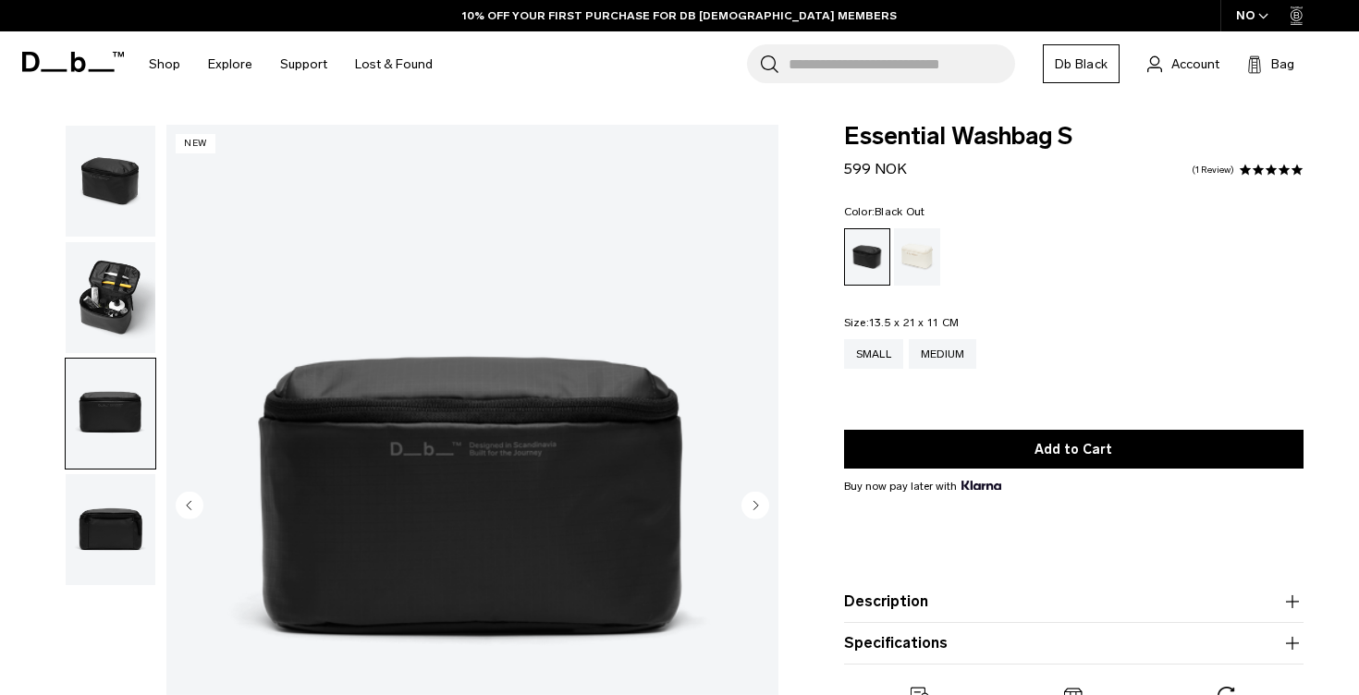
click at [110, 278] on img "button" at bounding box center [111, 297] width 90 height 111
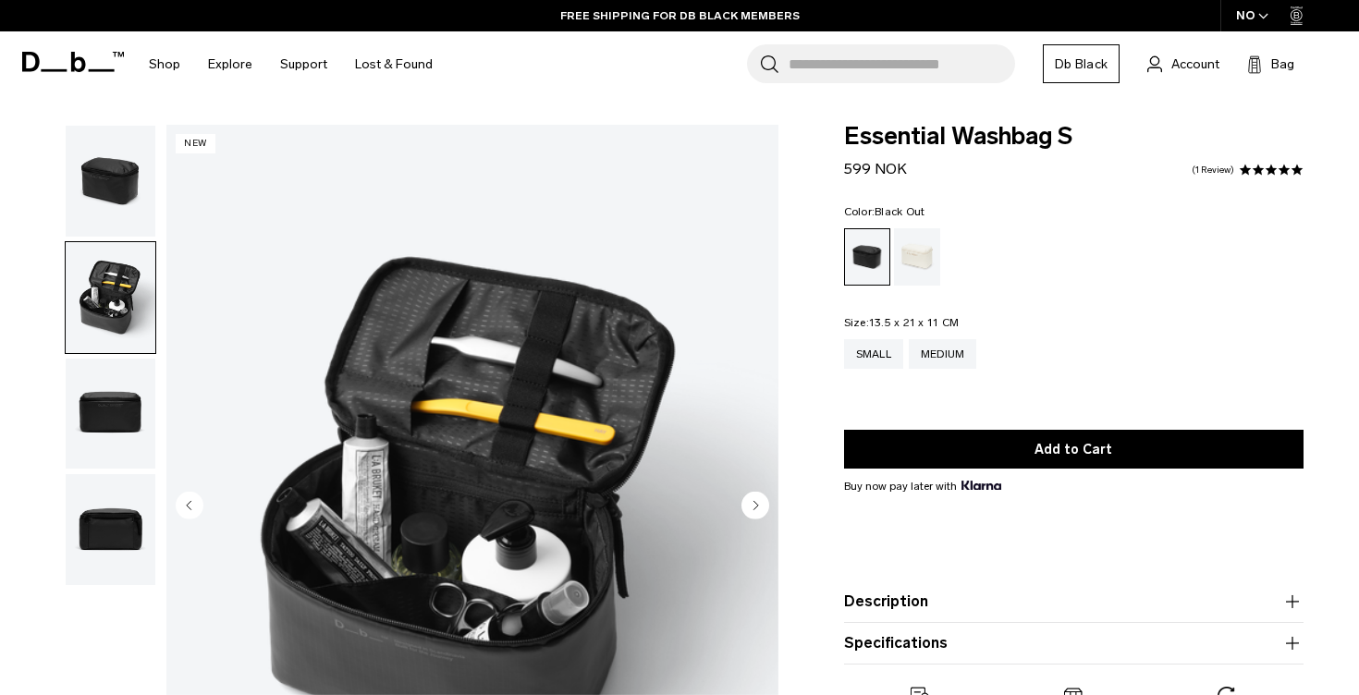
click at [97, 207] on img "button" at bounding box center [111, 181] width 90 height 111
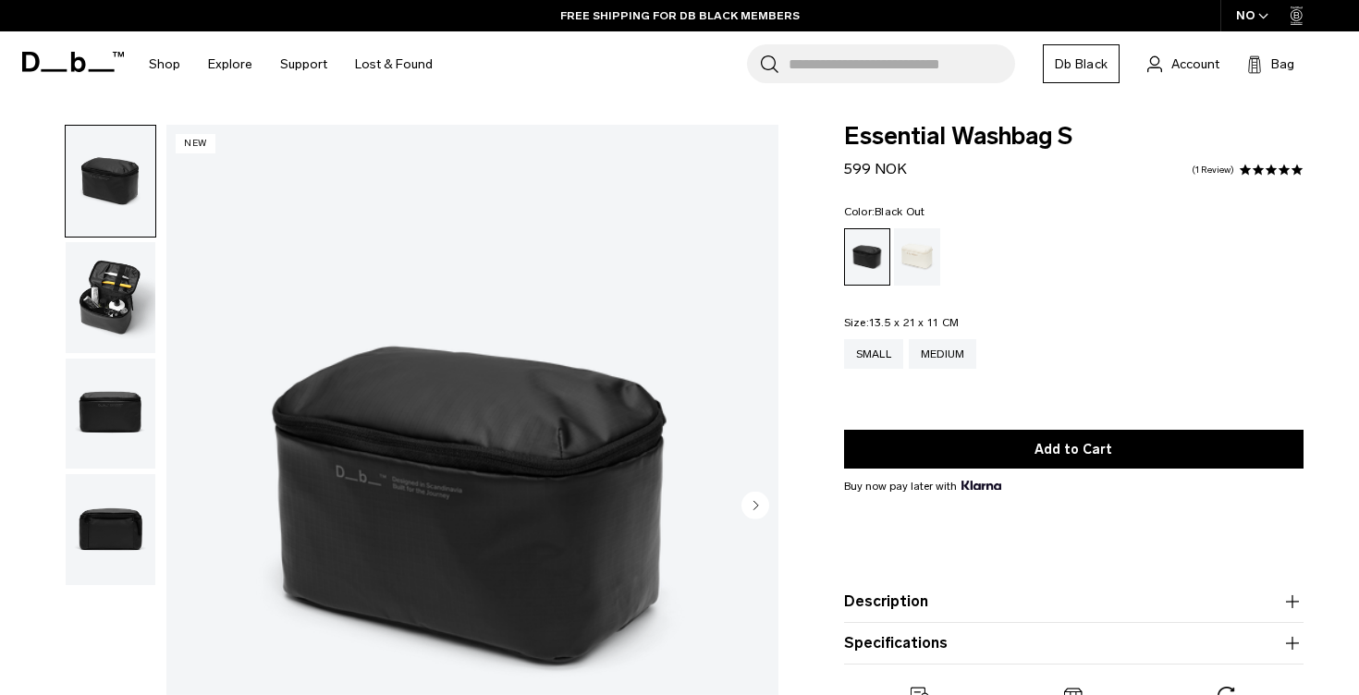
click at [102, 300] on img "button" at bounding box center [111, 297] width 90 height 111
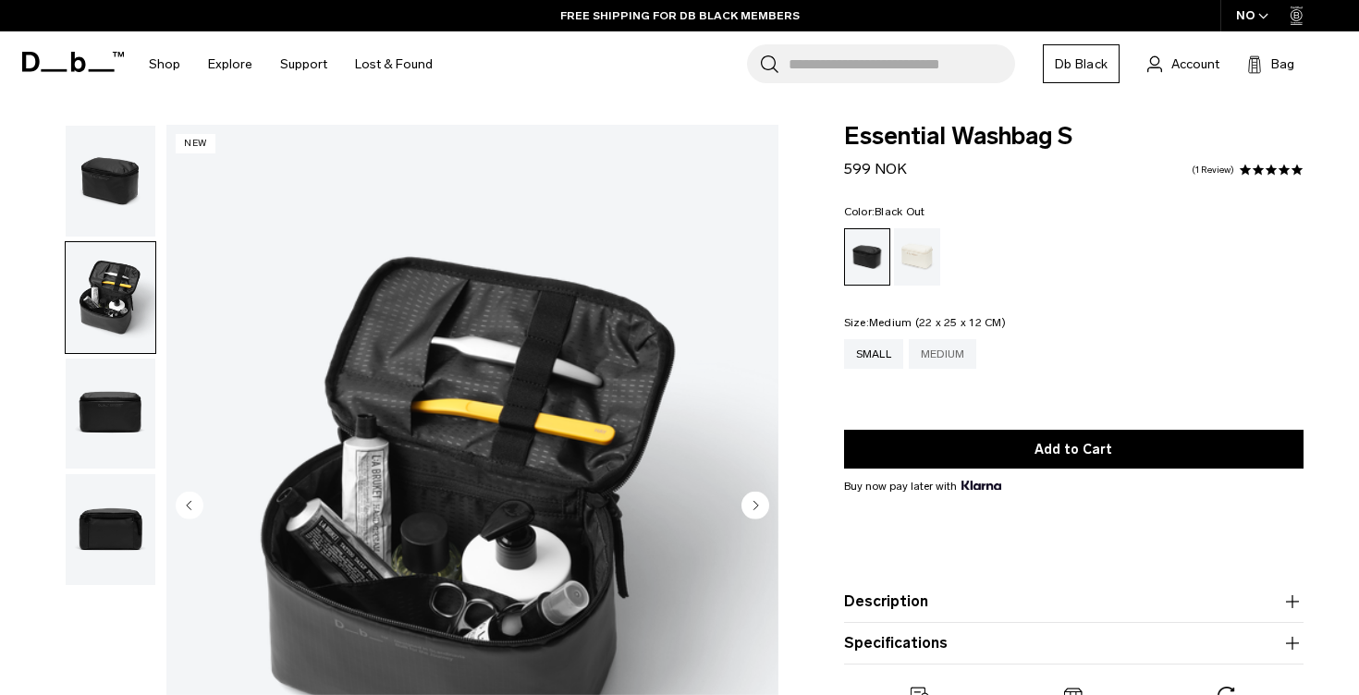
click at [948, 351] on div "Medium" at bounding box center [943, 354] width 68 height 30
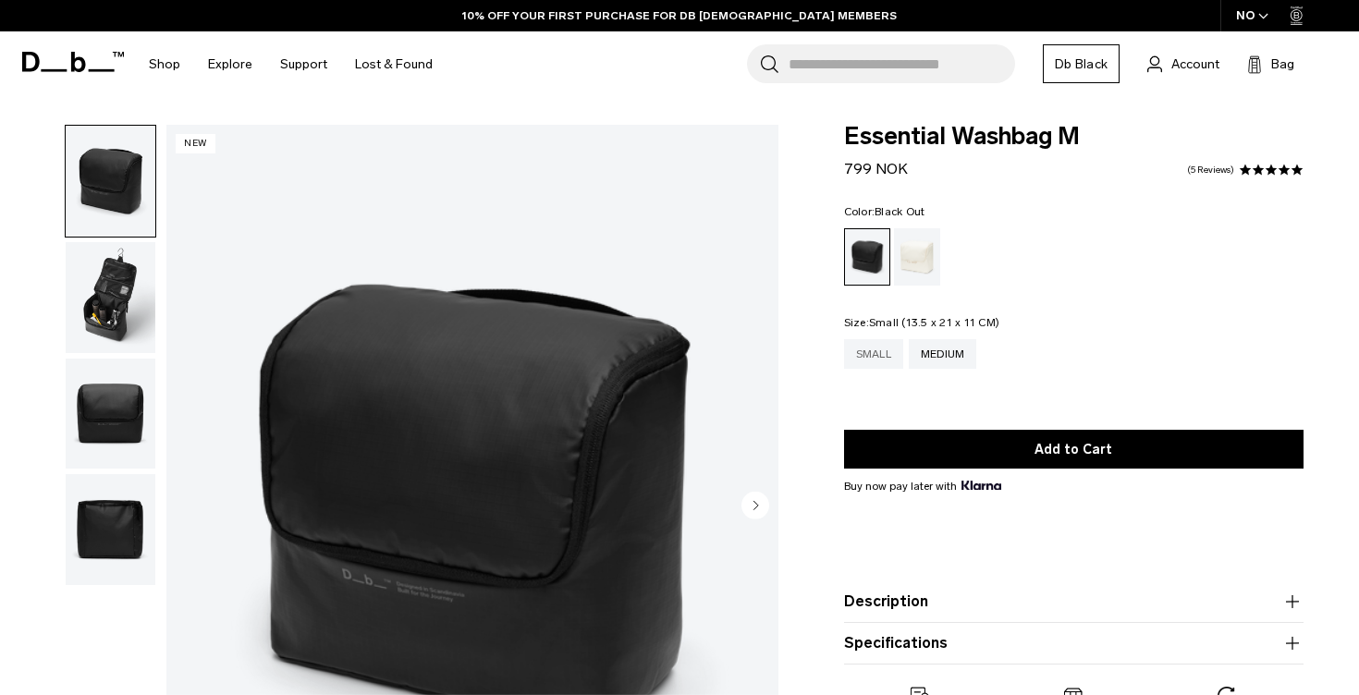
click at [886, 363] on div "Small" at bounding box center [873, 354] width 59 height 30
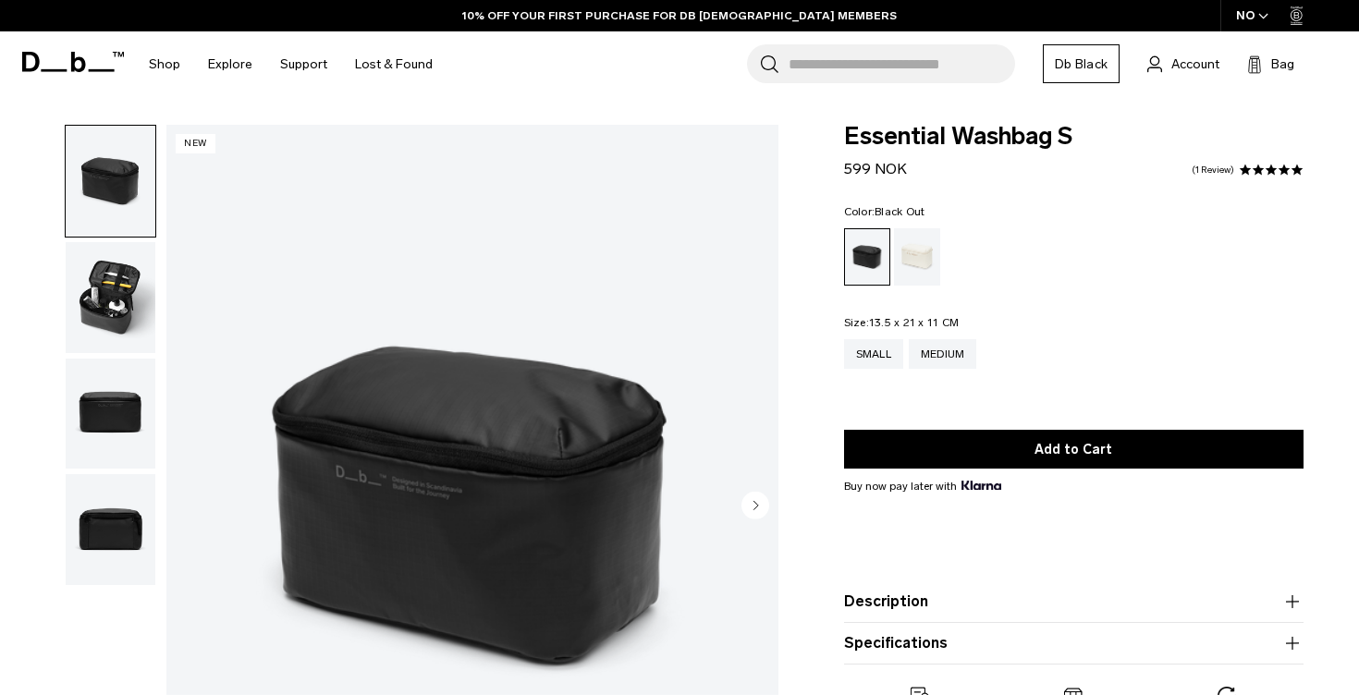
click at [96, 403] on img "button" at bounding box center [111, 414] width 90 height 111
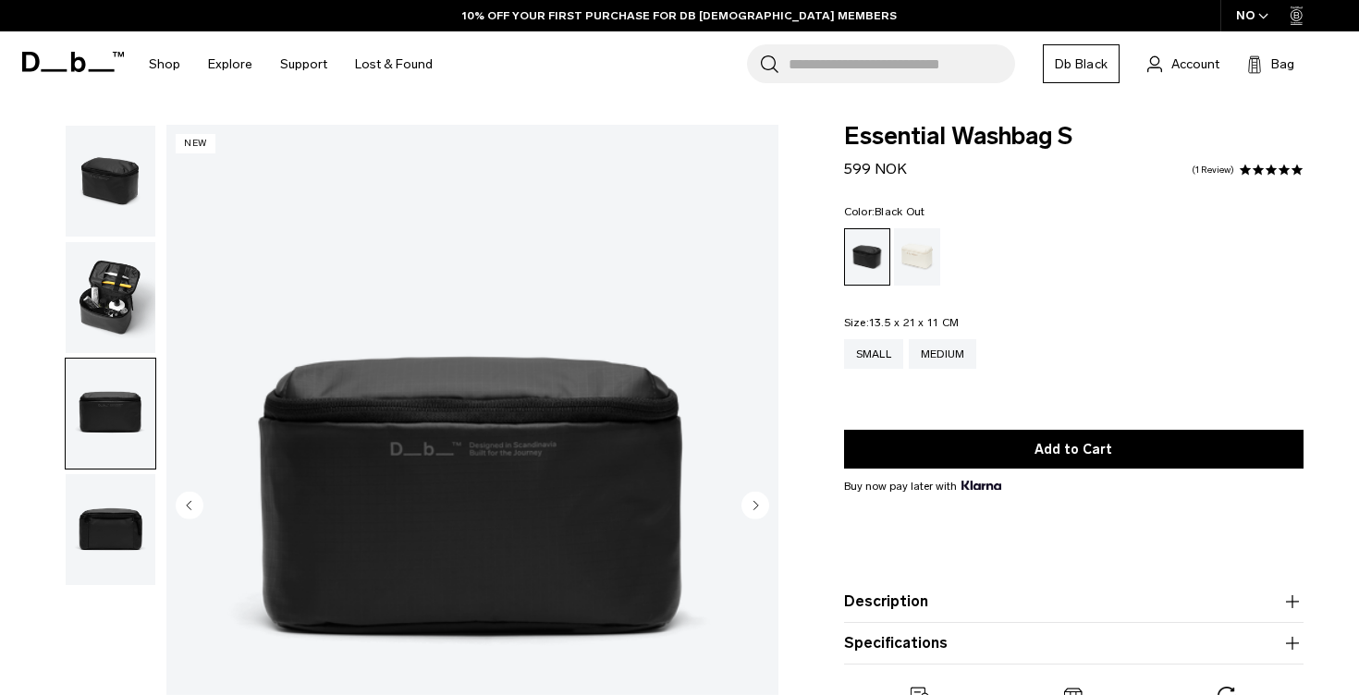
click at [102, 312] on img "button" at bounding box center [111, 297] width 90 height 111
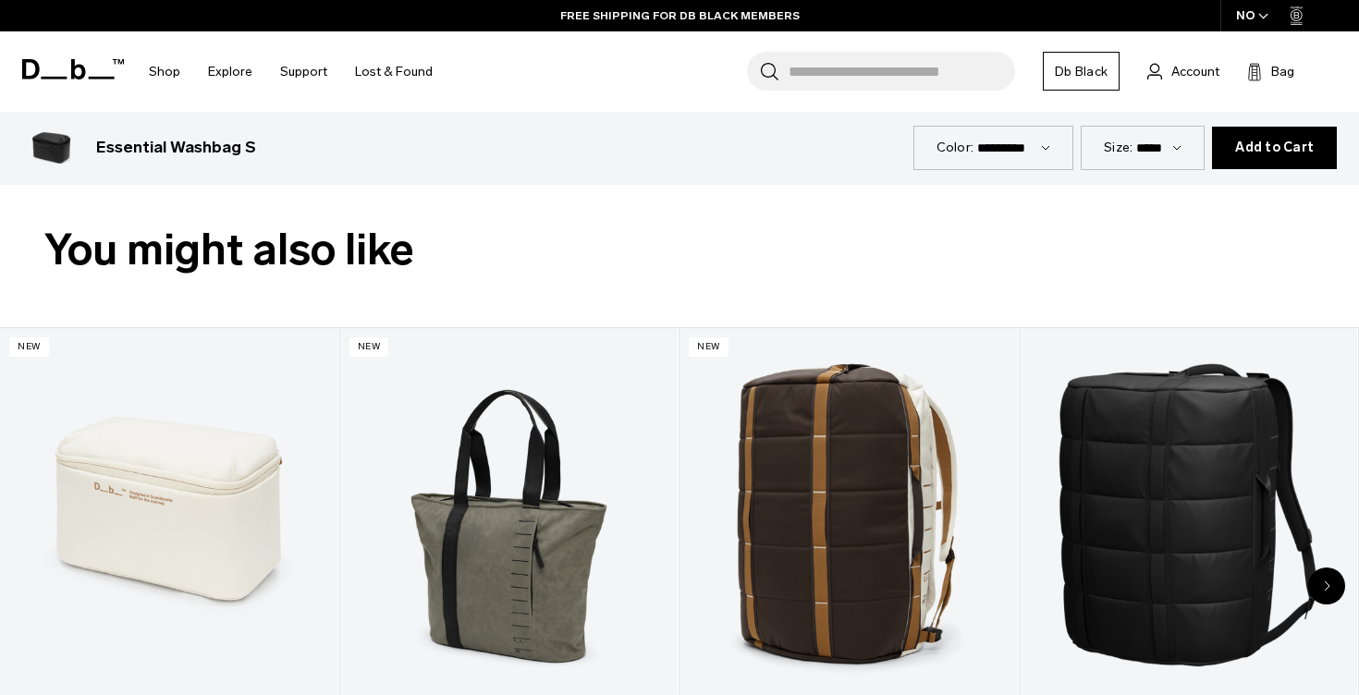
scroll to position [830, 0]
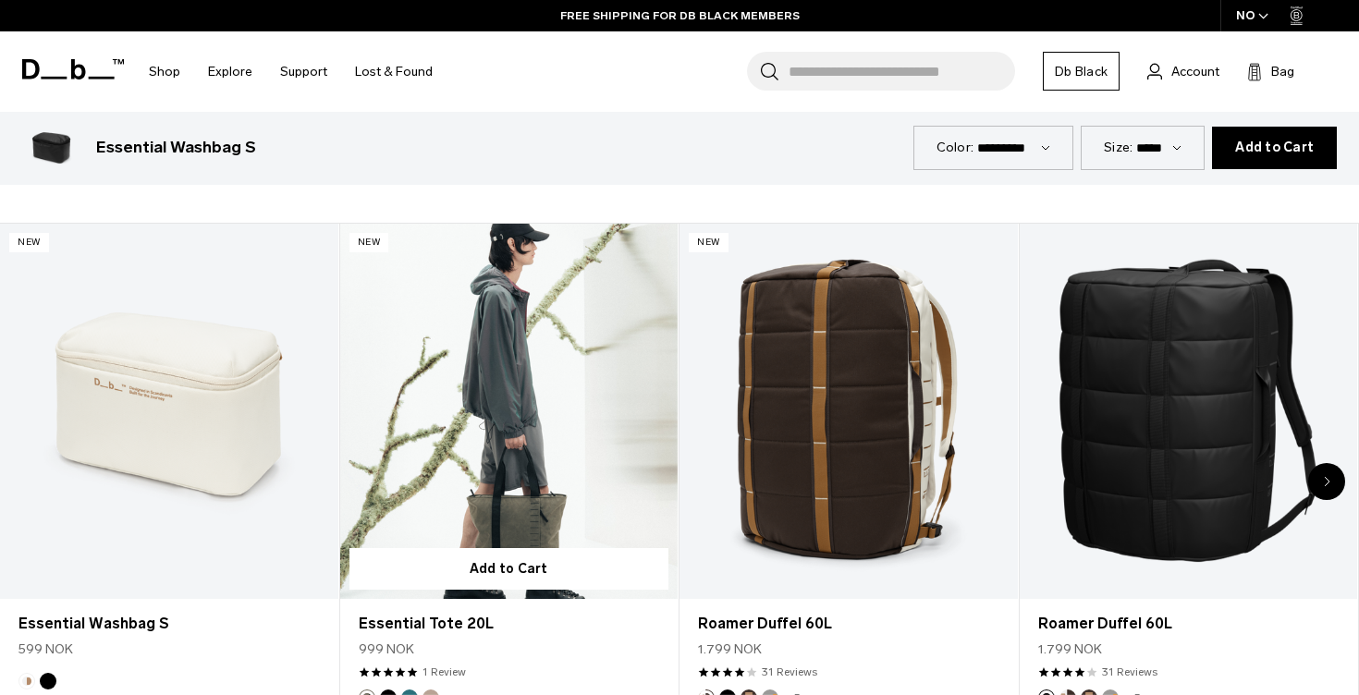
click at [544, 427] on link "Essential Tote 20L" at bounding box center [509, 411] width 338 height 375
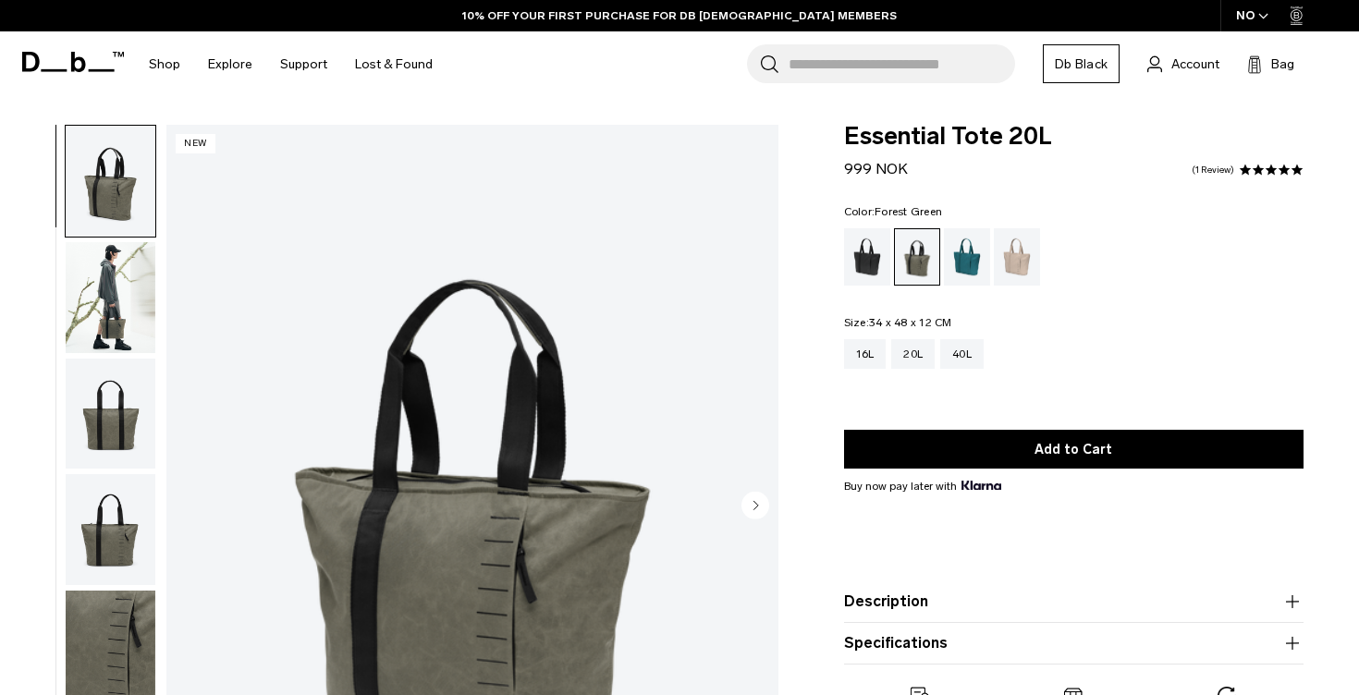
click at [119, 308] on img "button" at bounding box center [111, 297] width 90 height 111
